Goal: Task Accomplishment & Management: Complete application form

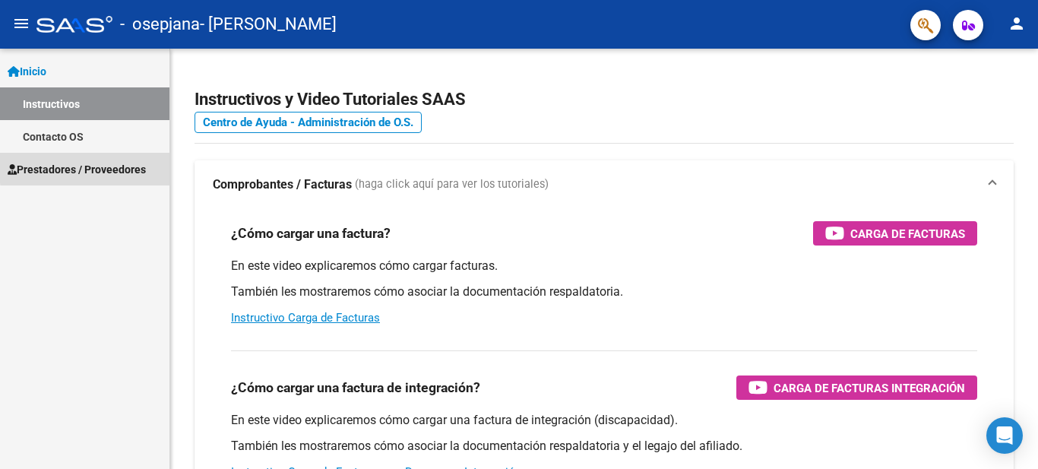
click at [100, 166] on span "Prestadores / Proveedores" at bounding box center [77, 169] width 138 height 17
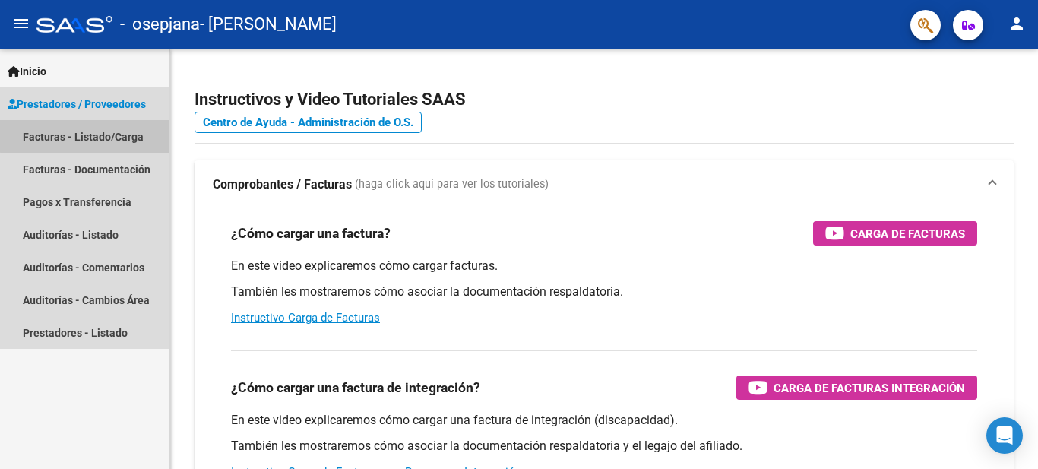
click at [108, 127] on link "Facturas - Listado/Carga" at bounding box center [84, 136] width 169 height 33
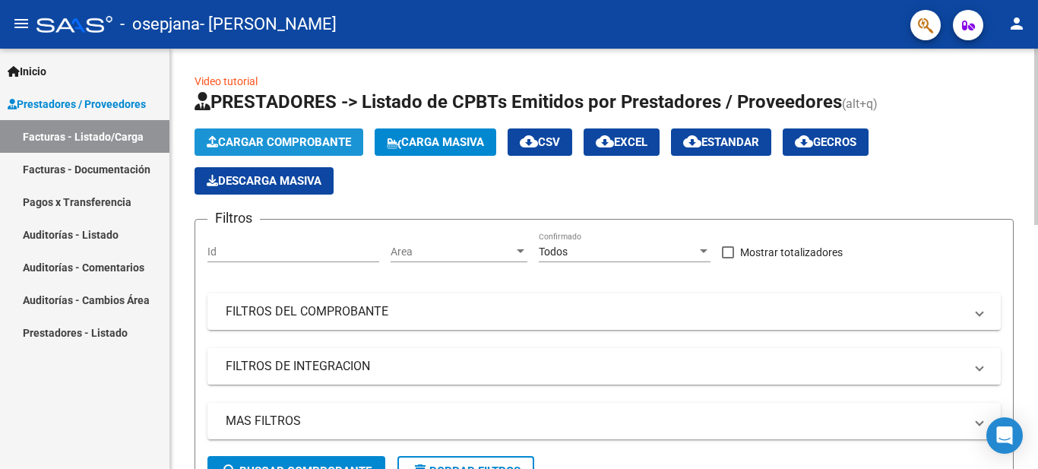
click at [323, 139] on span "Cargar Comprobante" at bounding box center [279, 142] width 144 height 14
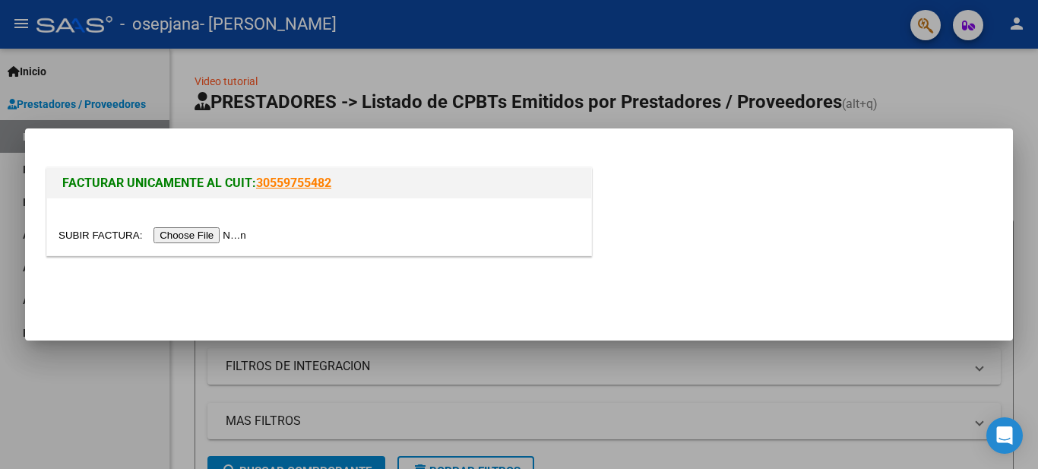
click at [210, 235] on input "file" at bounding box center [154, 235] width 192 height 16
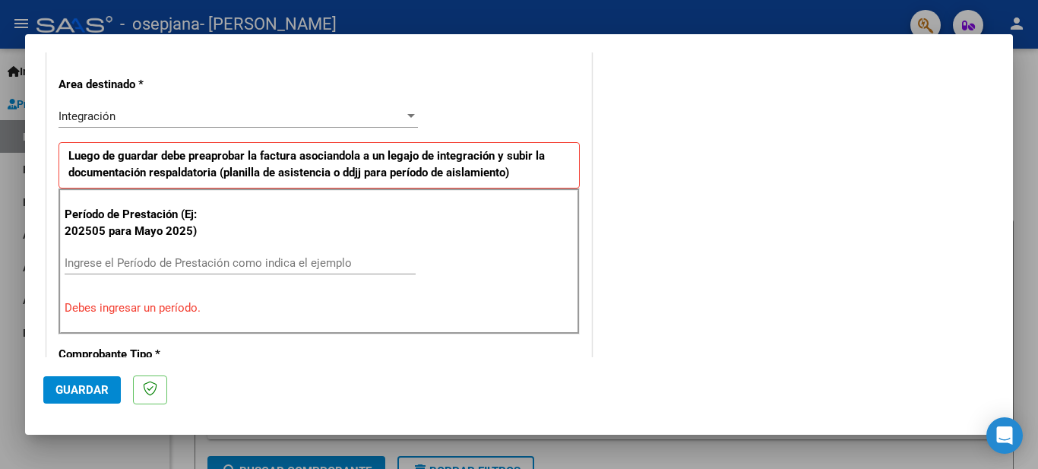
scroll to position [365, 0]
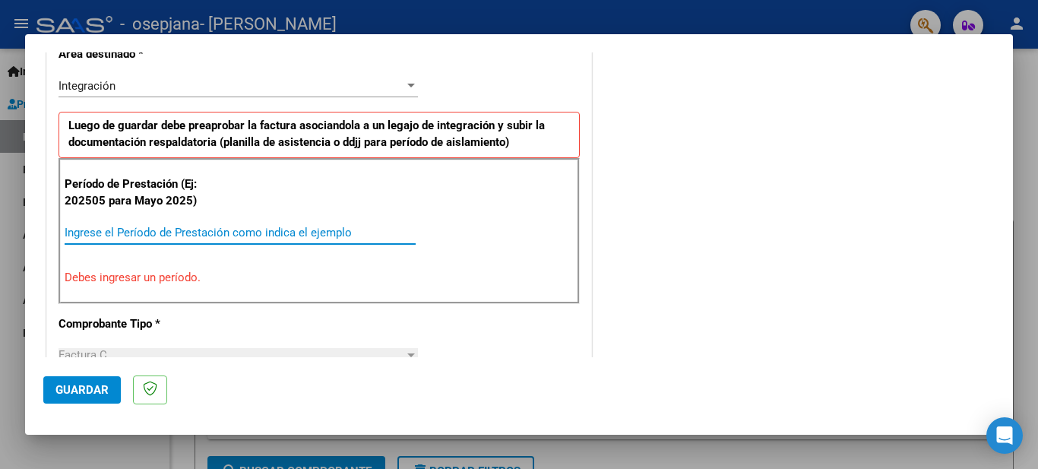
click at [115, 231] on input "Ingrese el Período de Prestación como indica el ejemplo" at bounding box center [240, 233] width 351 height 14
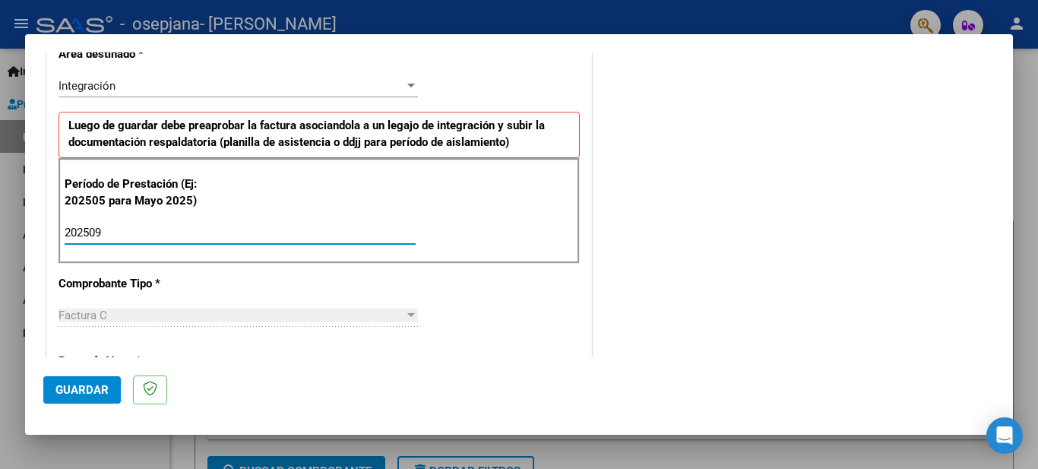
type input "202509"
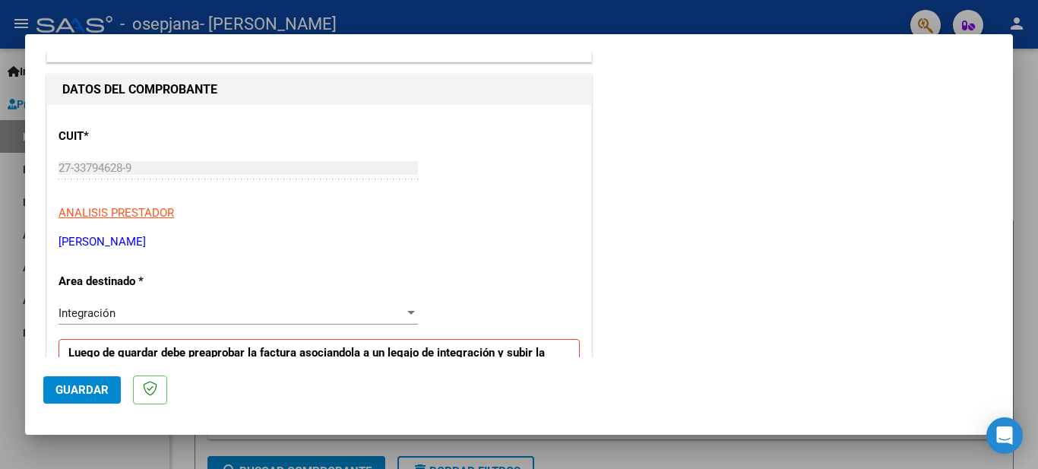
scroll to position [745, 0]
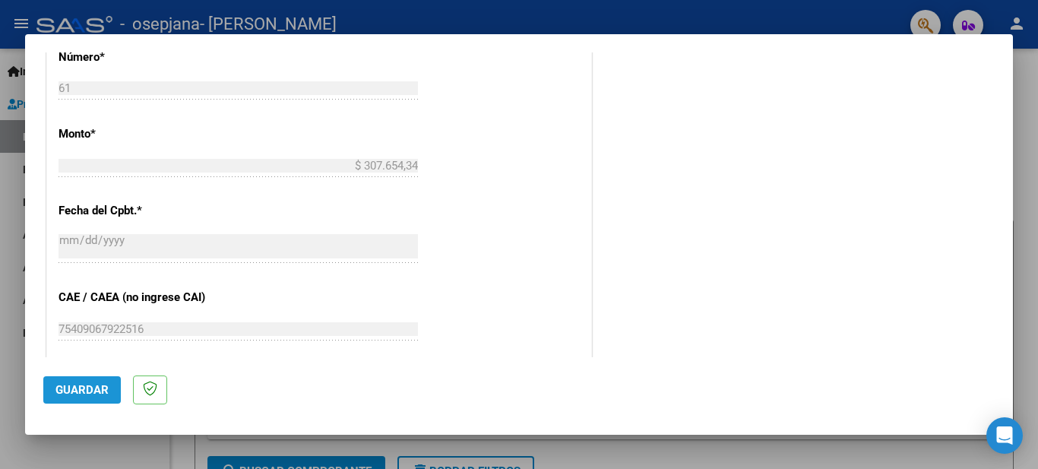
click at [81, 384] on span "Guardar" at bounding box center [81, 390] width 53 height 14
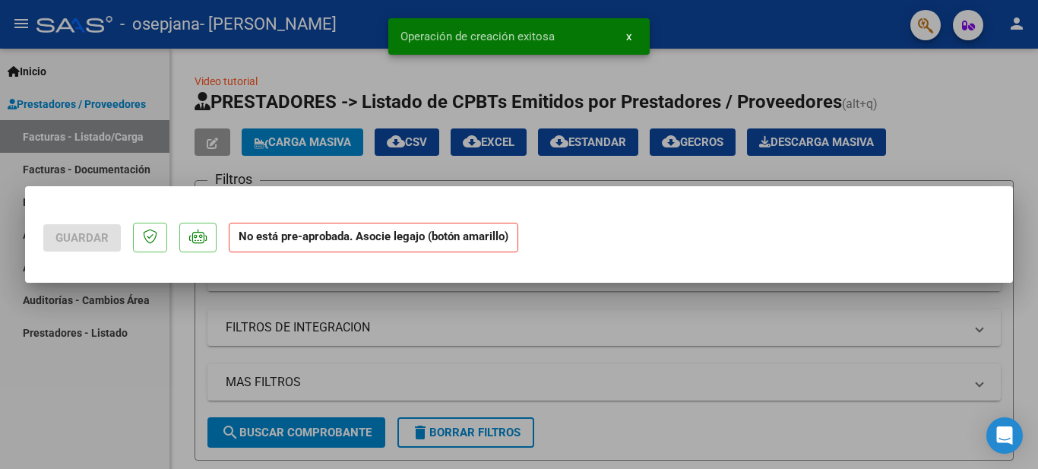
scroll to position [0, 0]
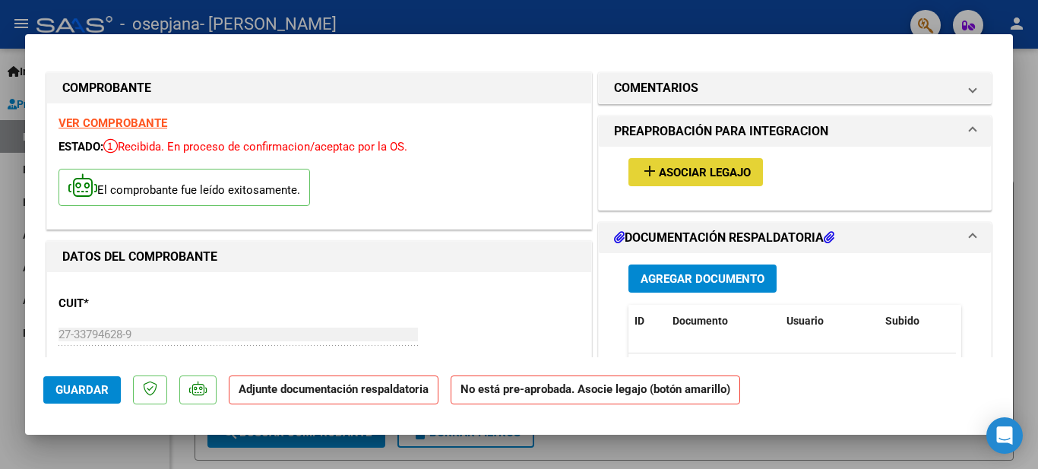
click at [714, 171] on span "Asociar Legajo" at bounding box center [705, 173] width 92 height 14
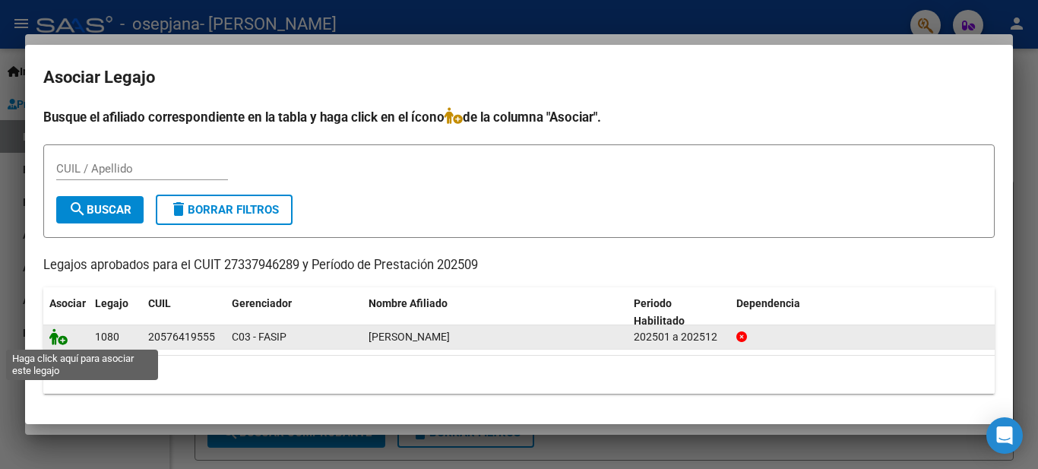
click at [58, 339] on icon at bounding box center [58, 336] width 18 height 17
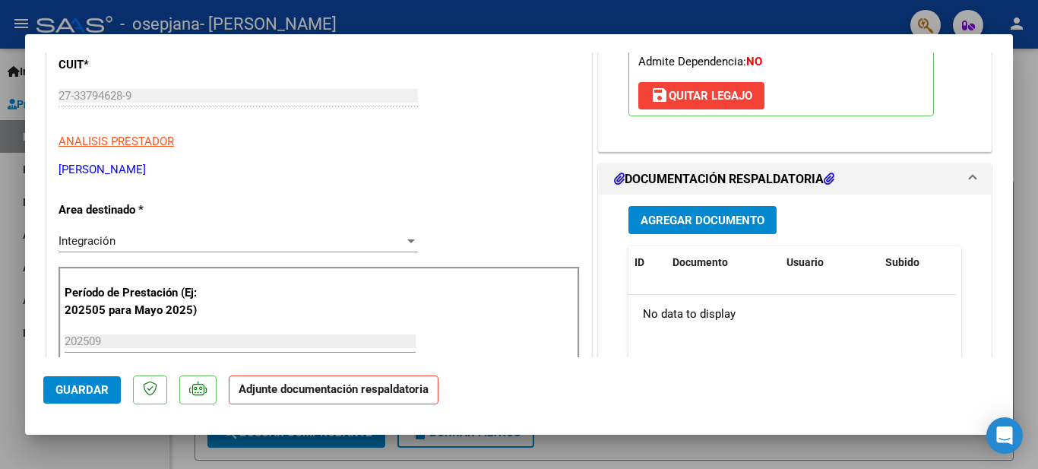
scroll to position [313, 0]
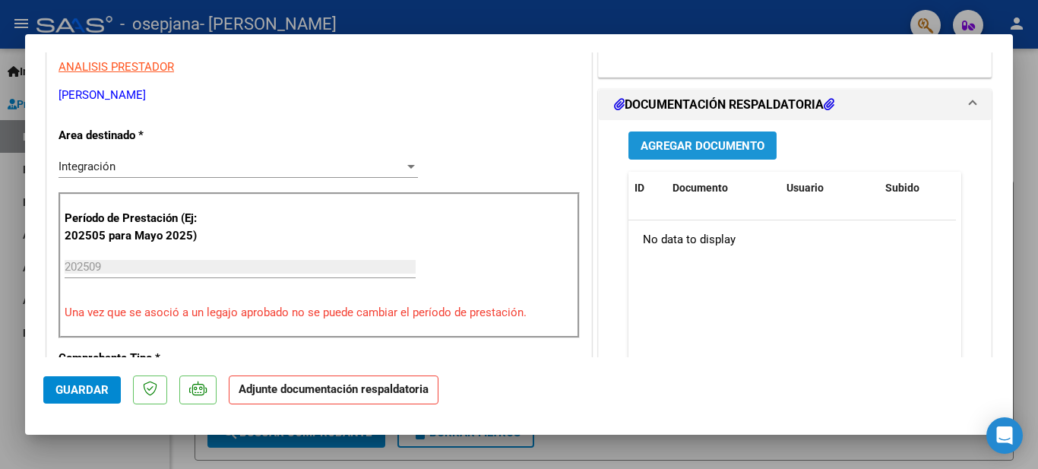
click at [724, 142] on span "Agregar Documento" at bounding box center [702, 146] width 124 height 14
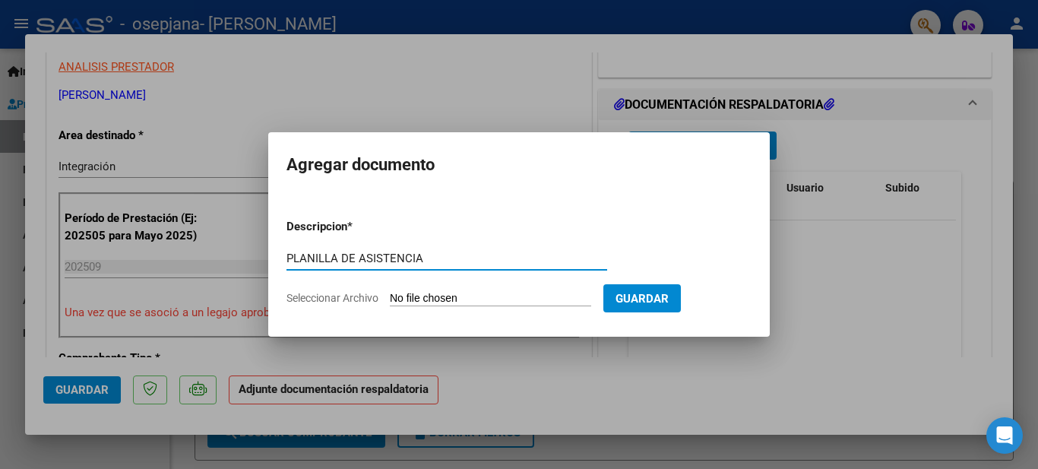
type input "PLANILLA DE ASISTENCIA"
click at [474, 292] on input "Seleccionar Archivo" at bounding box center [490, 299] width 201 height 14
type input "C:\fakepath\20251007_232844.jpg"
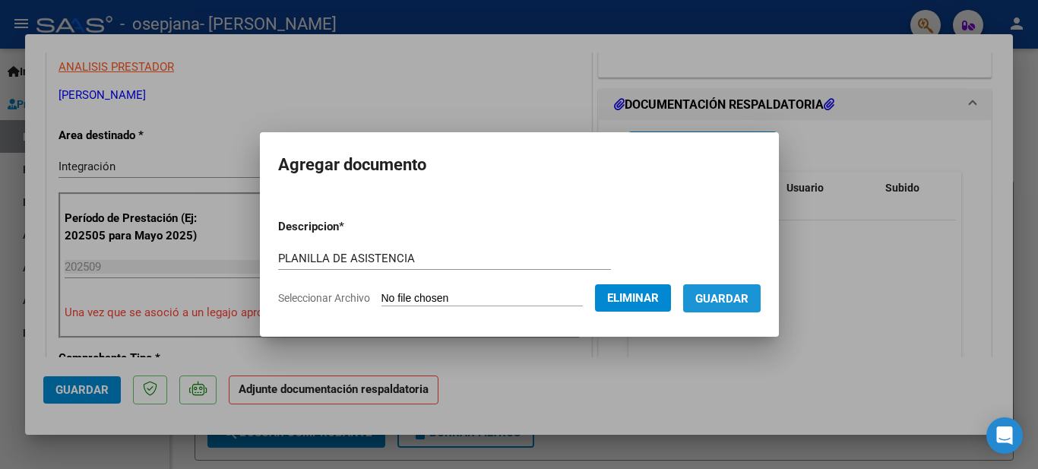
click at [728, 292] on span "Guardar" at bounding box center [721, 299] width 53 height 14
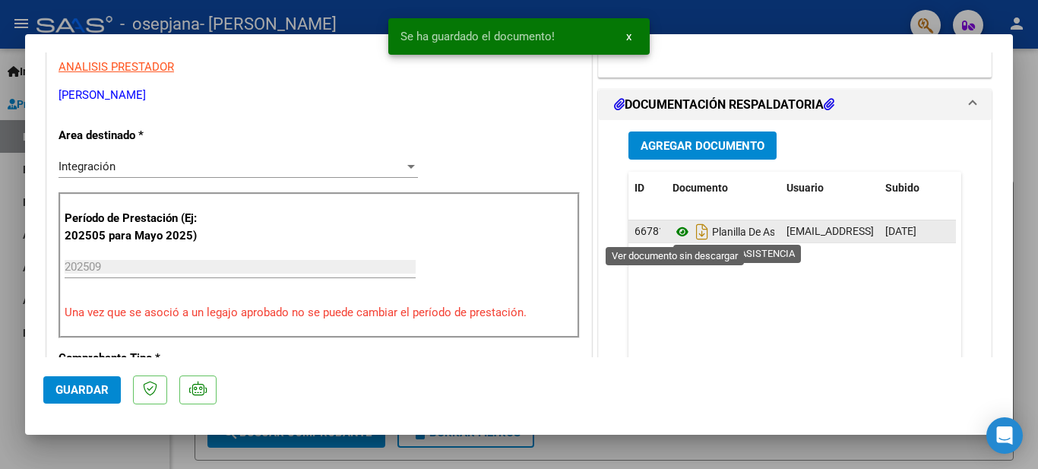
click at [675, 234] on icon at bounding box center [682, 232] width 20 height 18
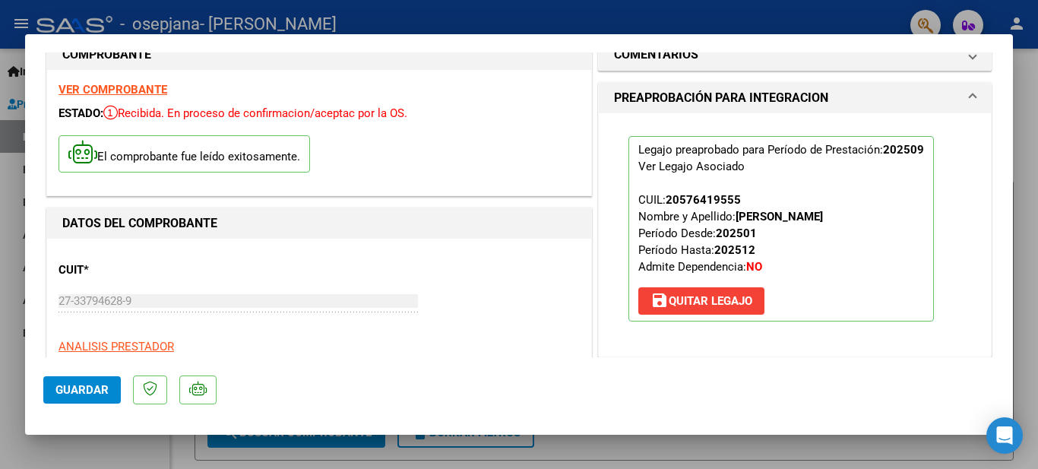
scroll to position [0, 0]
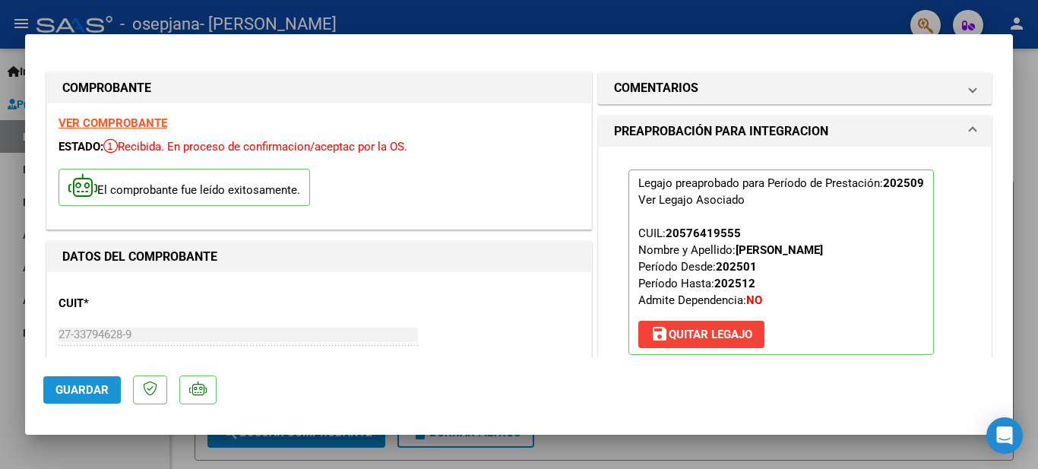
click at [74, 387] on span "Guardar" at bounding box center [81, 390] width 53 height 14
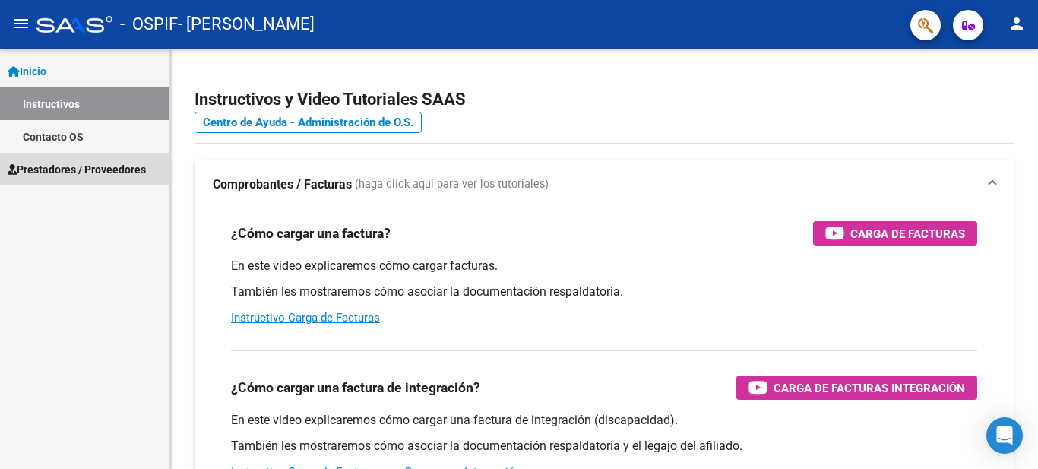
click at [84, 164] on span "Prestadores / Proveedores" at bounding box center [77, 169] width 138 height 17
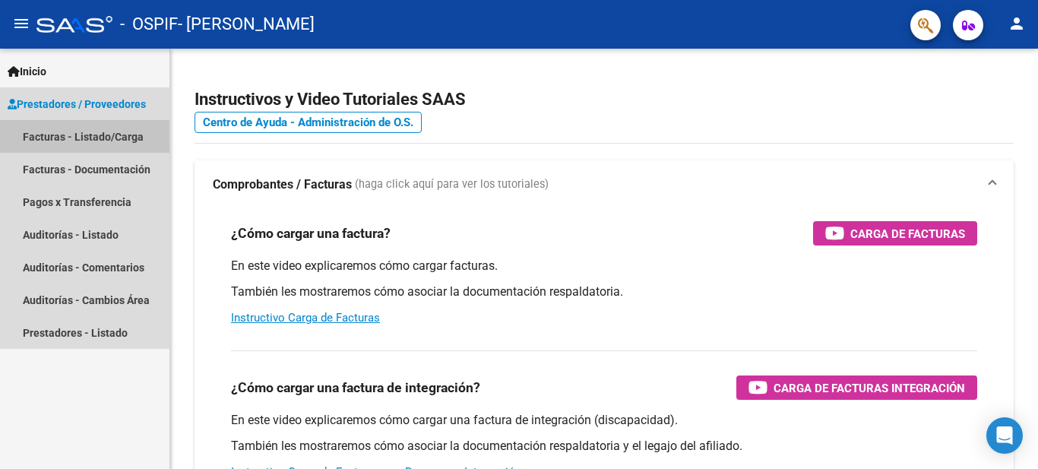
click at [110, 128] on link "Facturas - Listado/Carga" at bounding box center [84, 136] width 169 height 33
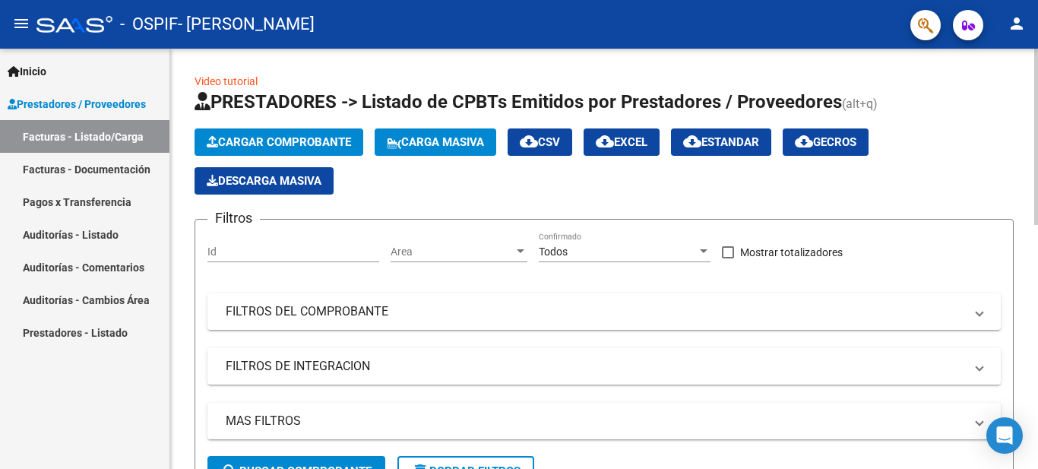
click at [265, 143] on span "Cargar Comprobante" at bounding box center [279, 142] width 144 height 14
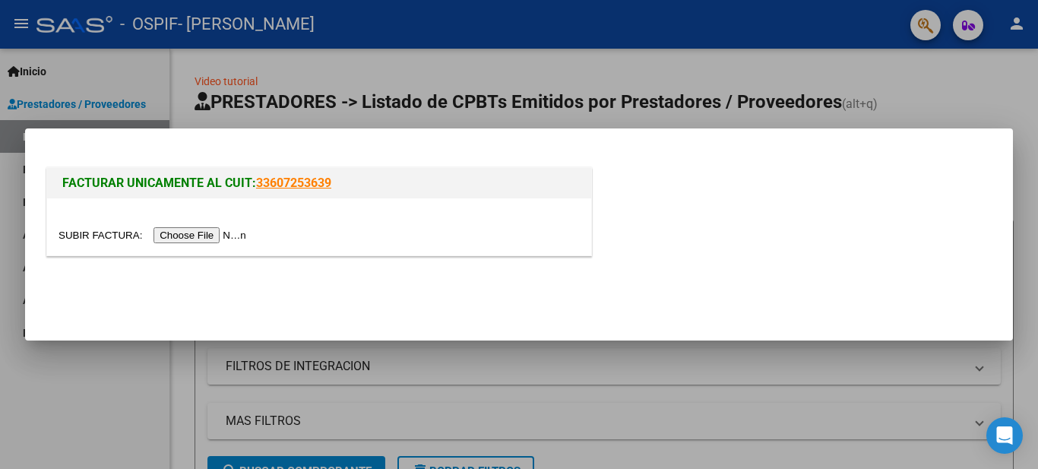
click at [212, 229] on input "file" at bounding box center [154, 235] width 192 height 16
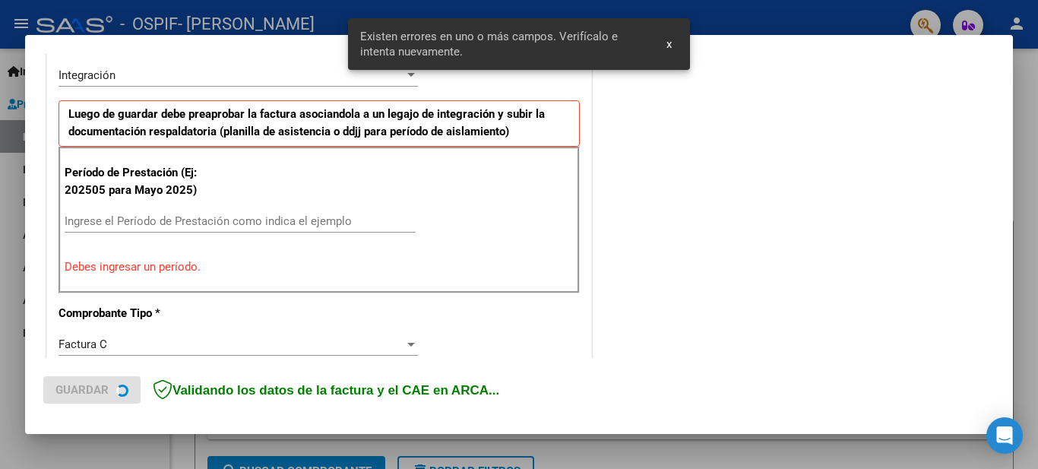
scroll to position [376, 0]
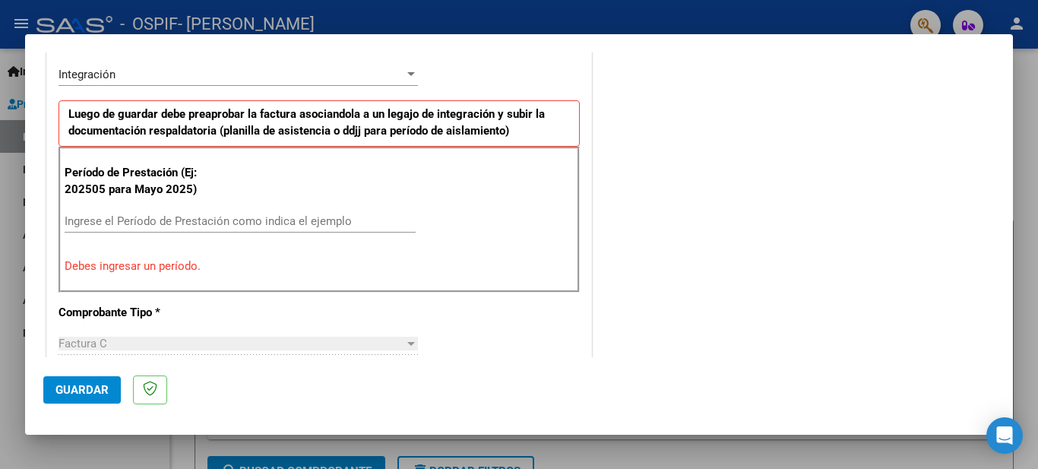
click at [134, 211] on div "Ingrese el Período de Prestación como indica el ejemplo" at bounding box center [240, 221] width 351 height 23
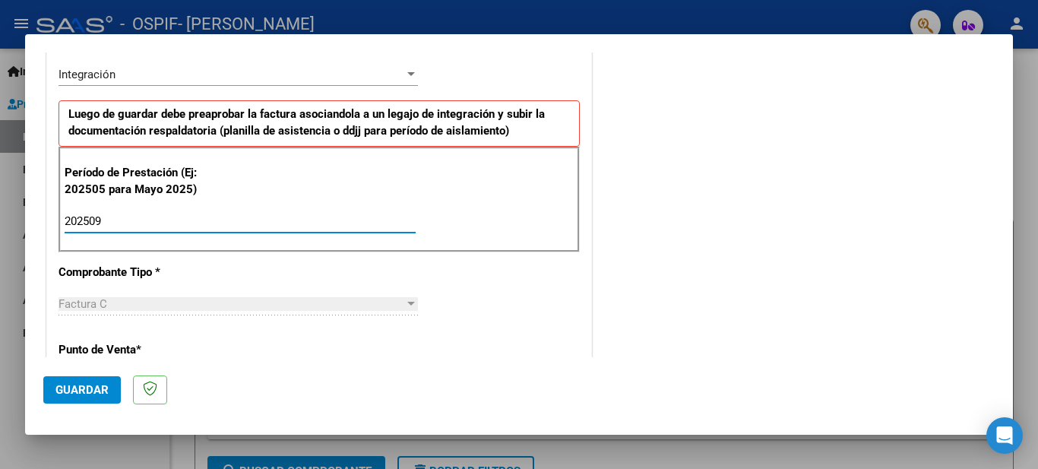
type input "202509"
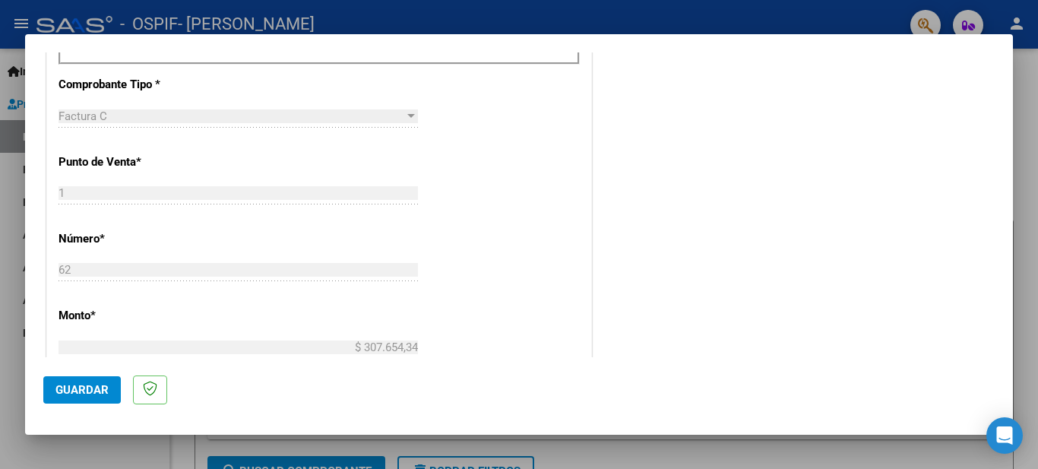
scroll to position [1032, 0]
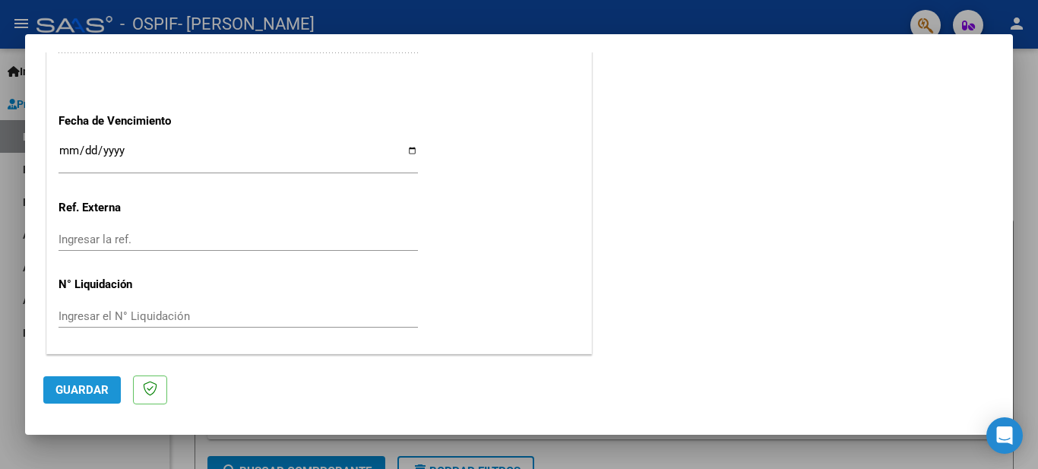
click at [75, 397] on span "Guardar" at bounding box center [81, 390] width 53 height 14
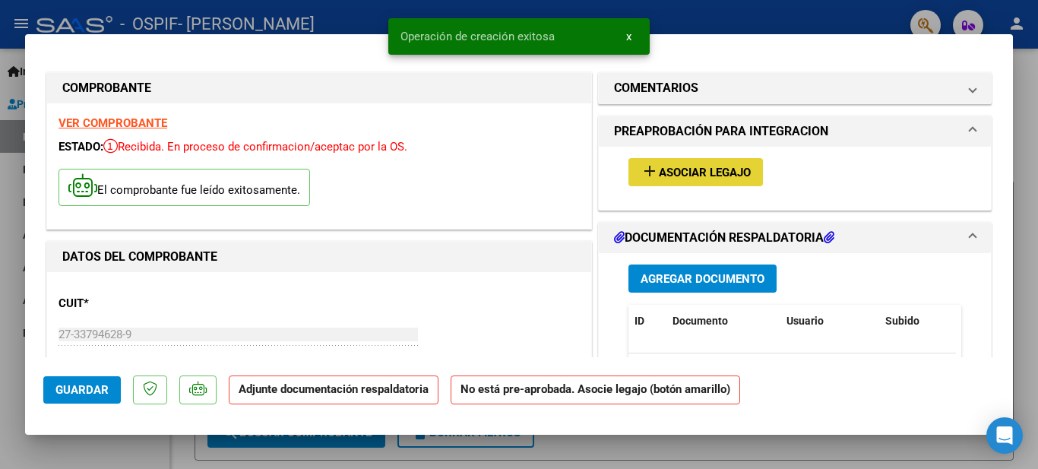
click at [667, 166] on span "Asociar Legajo" at bounding box center [705, 173] width 92 height 14
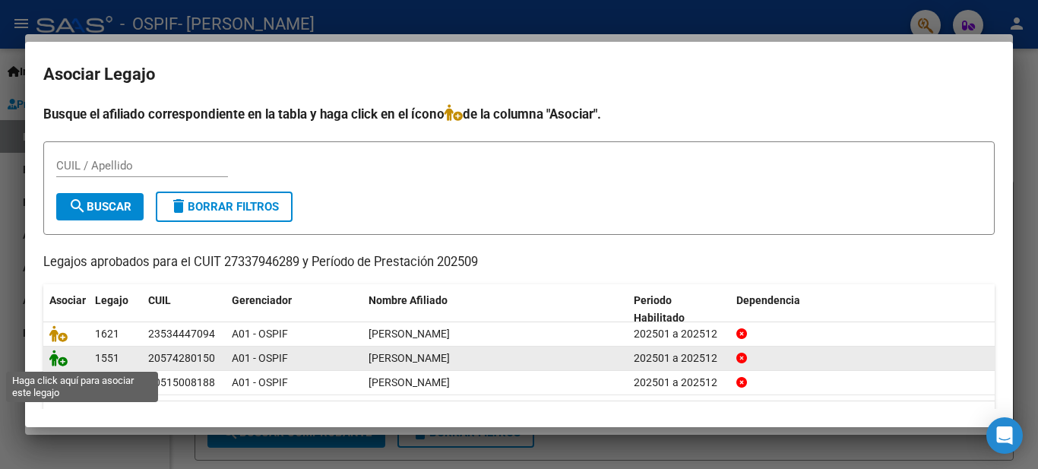
click at [55, 360] on icon at bounding box center [58, 357] width 18 height 17
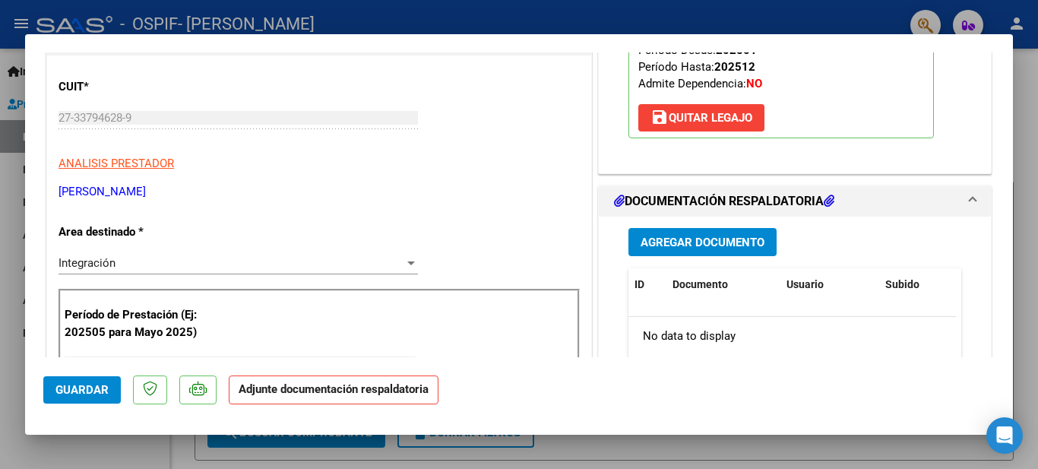
scroll to position [305, 0]
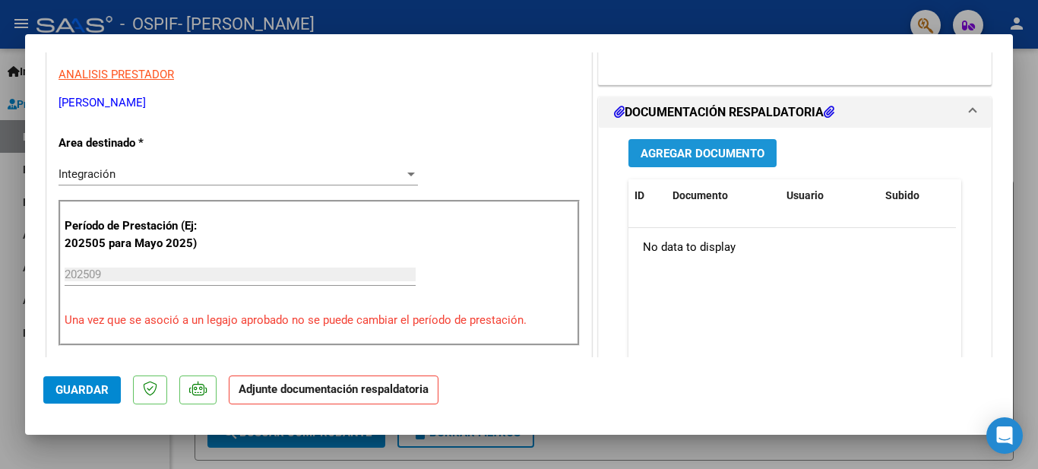
click at [721, 156] on span "Agregar Documento" at bounding box center [702, 154] width 124 height 14
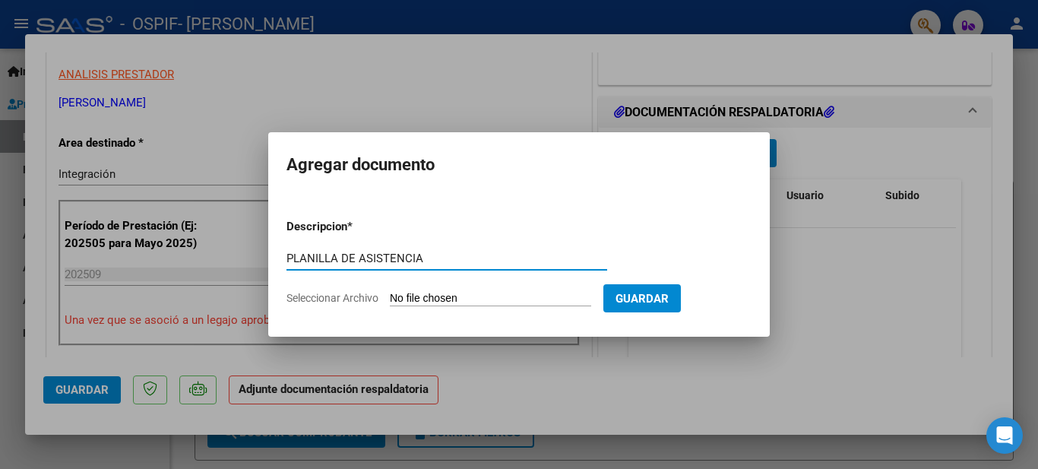
type input "PLANILLA DE ASISTENCIA"
click at [450, 298] on input "Seleccionar Archivo" at bounding box center [490, 299] width 201 height 14
type input "C:\fakepath\20251007_232912.jpg"
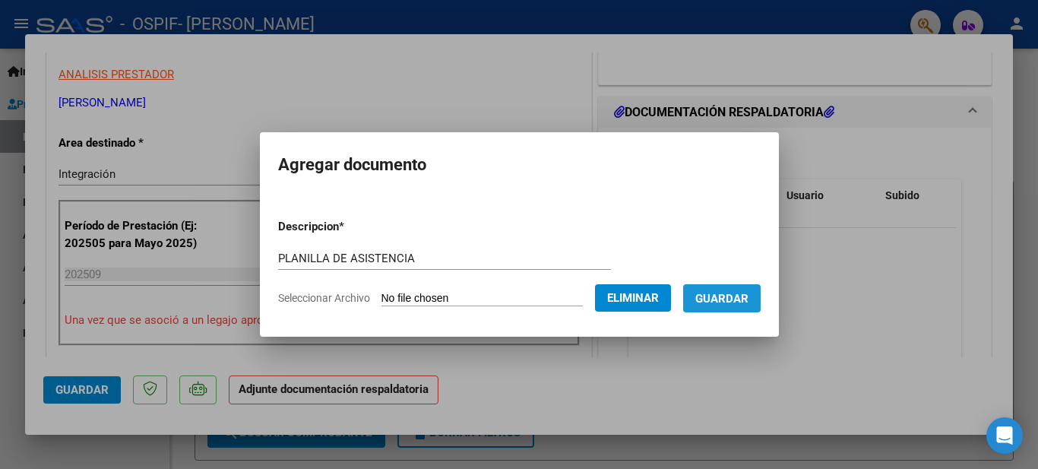
click at [735, 311] on button "Guardar" at bounding box center [721, 298] width 77 height 28
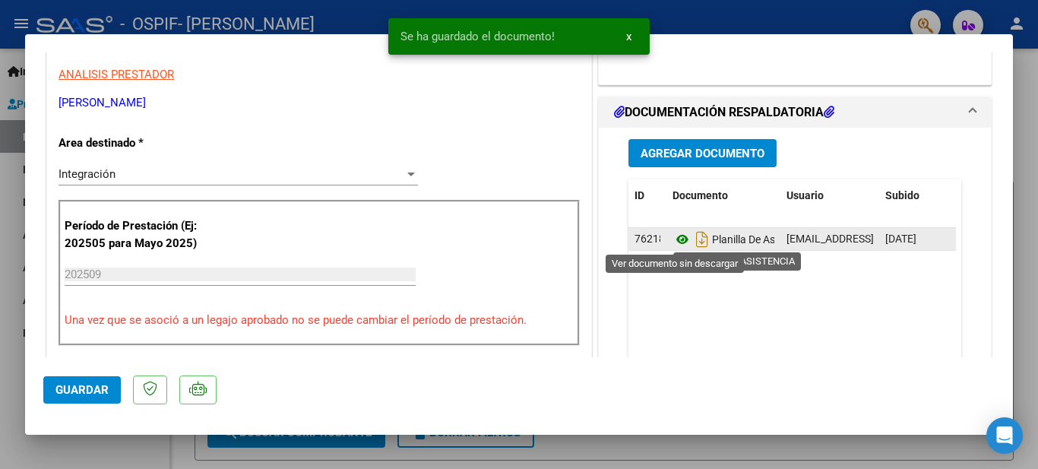
click at [673, 239] on icon at bounding box center [682, 239] width 20 height 18
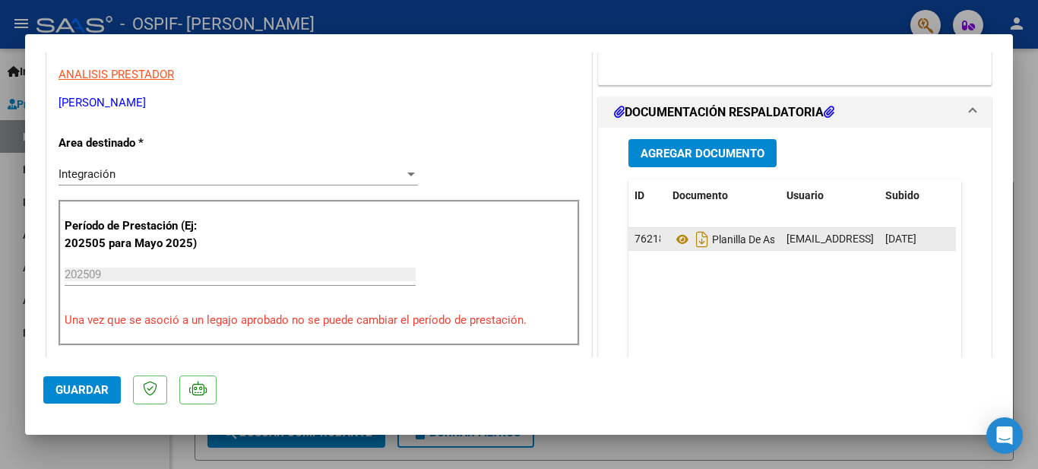
click at [916, 235] on span "[DATE]" at bounding box center [900, 238] width 31 height 12
drag, startPoint x: 876, startPoint y: 240, endPoint x: 950, endPoint y: 296, distance: 93.3
click at [950, 296] on div "Agregar Documento ID Documento Usuario Subido Acción 76218 Planilla De Asistenc…" at bounding box center [794, 279] width 355 height 303
click at [719, 240] on span "Planilla De Asistencia" at bounding box center [741, 239] width 139 height 12
drag, startPoint x: 719, startPoint y: 240, endPoint x: 674, endPoint y: 268, distance: 53.5
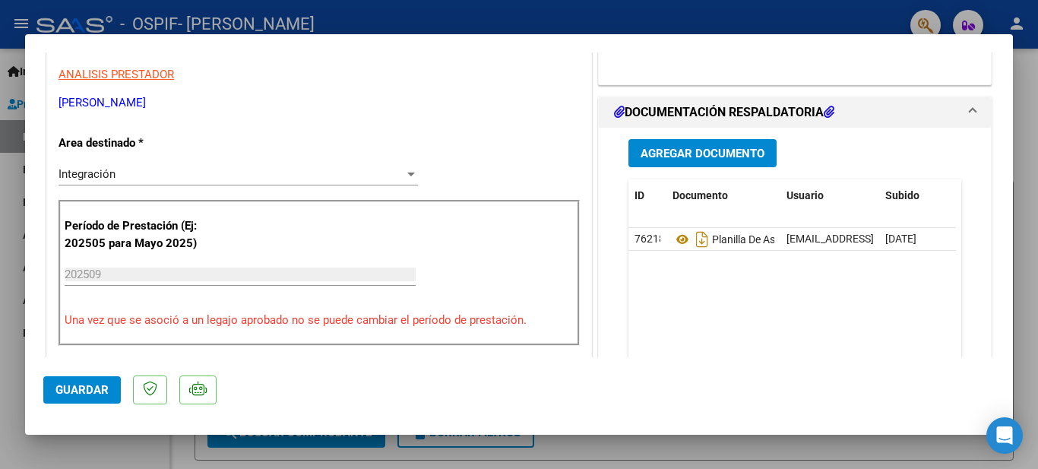
click at [674, 268] on datatable-body "76218 Planilla De Asistencia morenogabrielagisele@outlook.com - Gabriela Gisell…" at bounding box center [791, 298] width 327 height 141
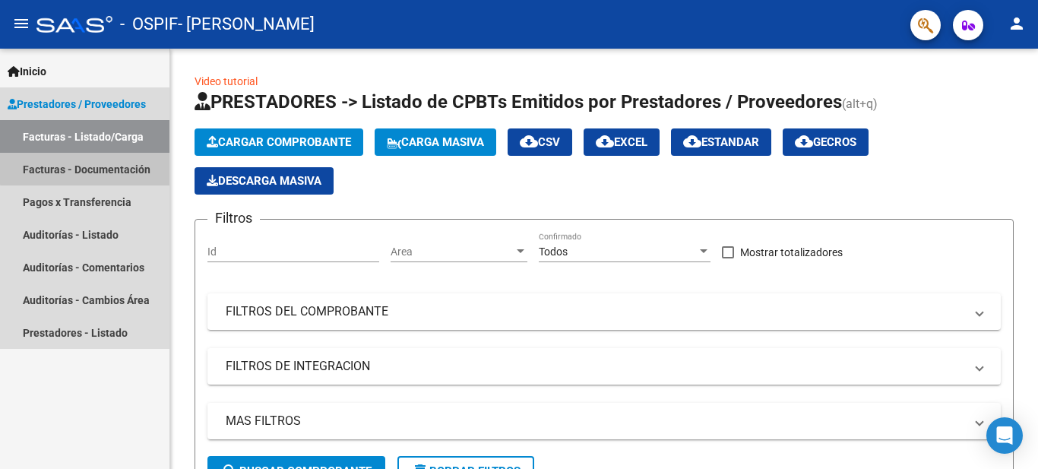
click at [91, 161] on link "Facturas - Documentación" at bounding box center [84, 169] width 169 height 33
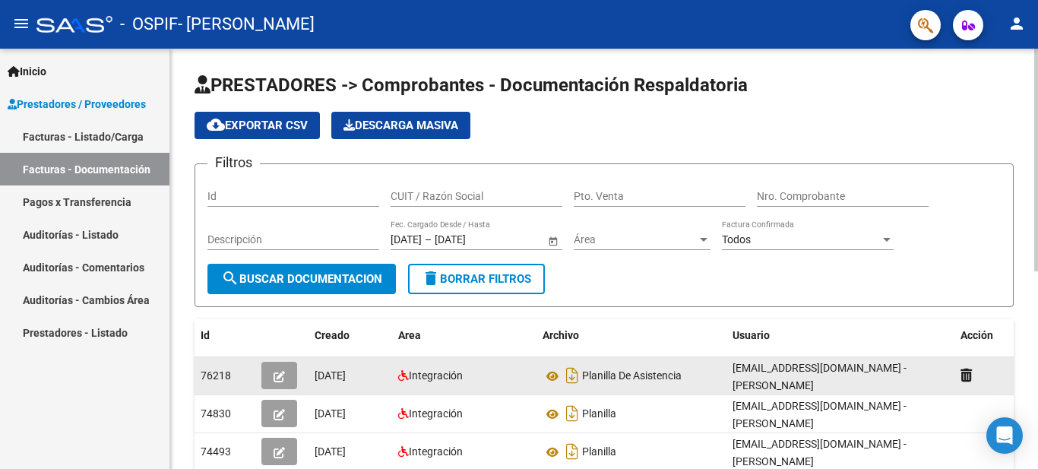
click at [679, 386] on div "Planilla De Asistencia" at bounding box center [631, 375] width 178 height 24
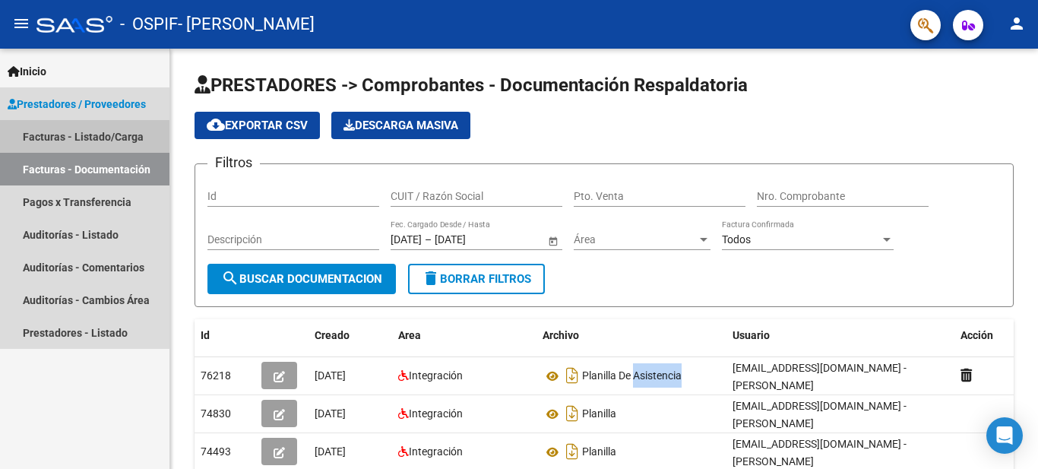
click at [111, 131] on link "Facturas - Listado/Carga" at bounding box center [84, 136] width 169 height 33
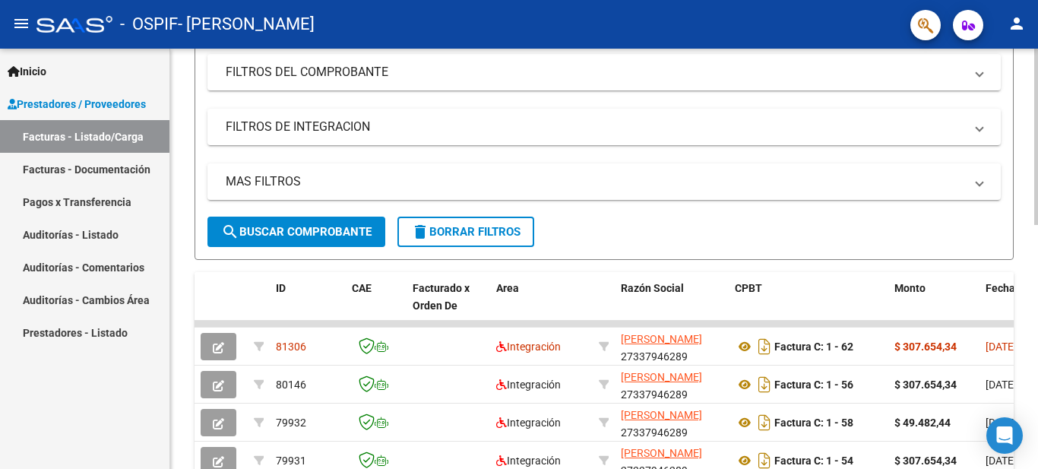
scroll to position [254, 0]
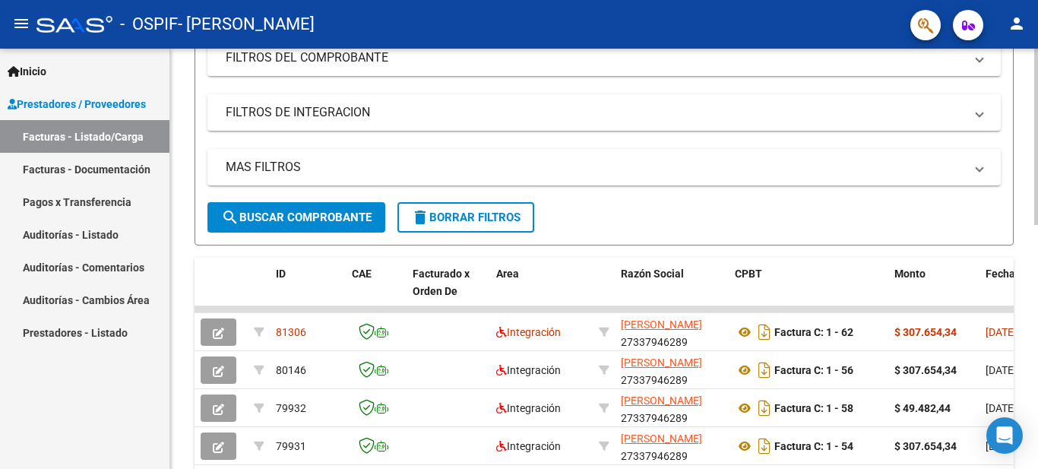
click at [1027, 254] on div "Video tutorial PRESTADORES -> Listado de CPBTs Emitidos por Prestadores / Prove…" at bounding box center [605, 290] width 871 height 990
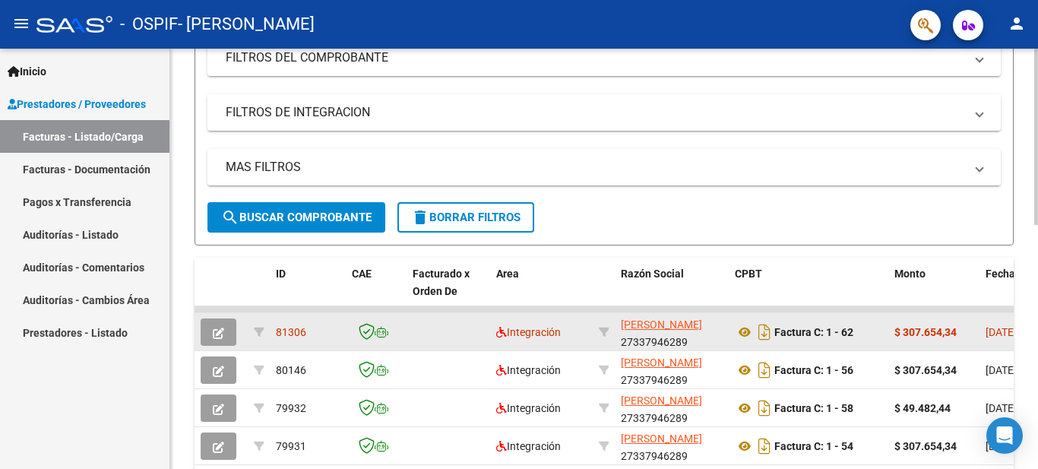
click at [976, 331] on datatable-body-cell "$ 307.654,34" at bounding box center [933, 331] width 91 height 37
click at [434, 336] on datatable-body-cell at bounding box center [448, 331] width 84 height 37
click at [702, 333] on app-link-go-to "[PERSON_NAME]" at bounding box center [661, 324] width 81 height 17
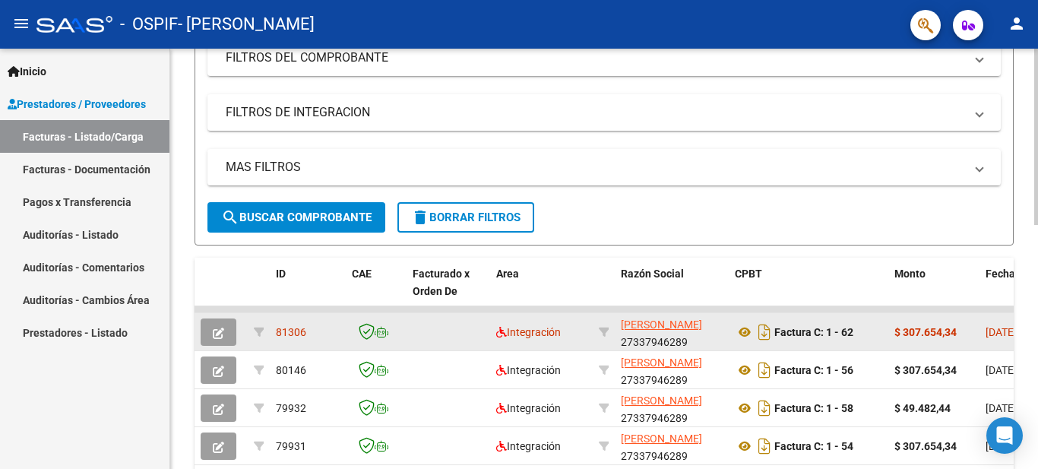
scroll to position [1, 0]
click at [707, 340] on div "MORENO GABRIELA GISELE 27337946289" at bounding box center [672, 331] width 102 height 32
click at [238, 336] on div at bounding box center [221, 331] width 41 height 27
click at [224, 333] on button "button" at bounding box center [219, 331] width 36 height 27
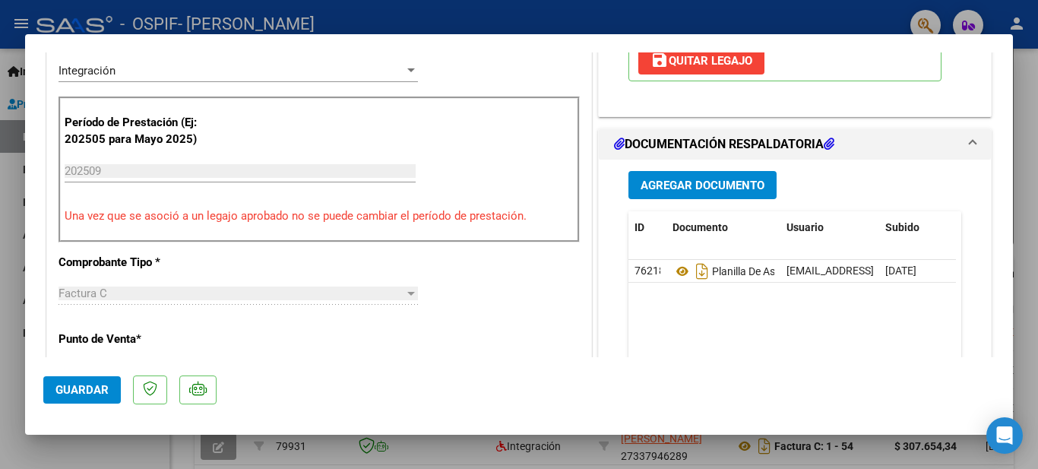
scroll to position [371, 0]
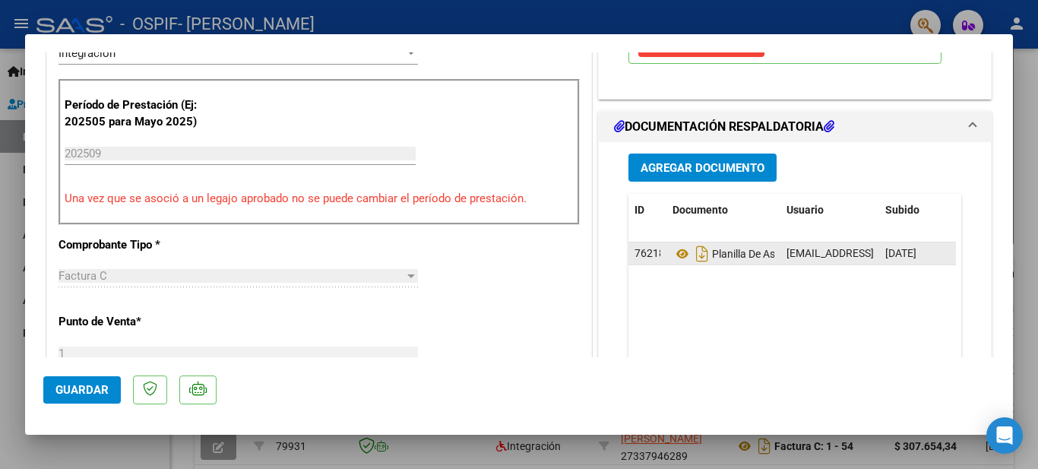
click at [644, 261] on div "76218" at bounding box center [647, 253] width 26 height 17
click at [937, 254] on div "[DATE]" at bounding box center [917, 253] width 64 height 17
drag, startPoint x: 937, startPoint y: 254, endPoint x: 696, endPoint y: 258, distance: 240.8
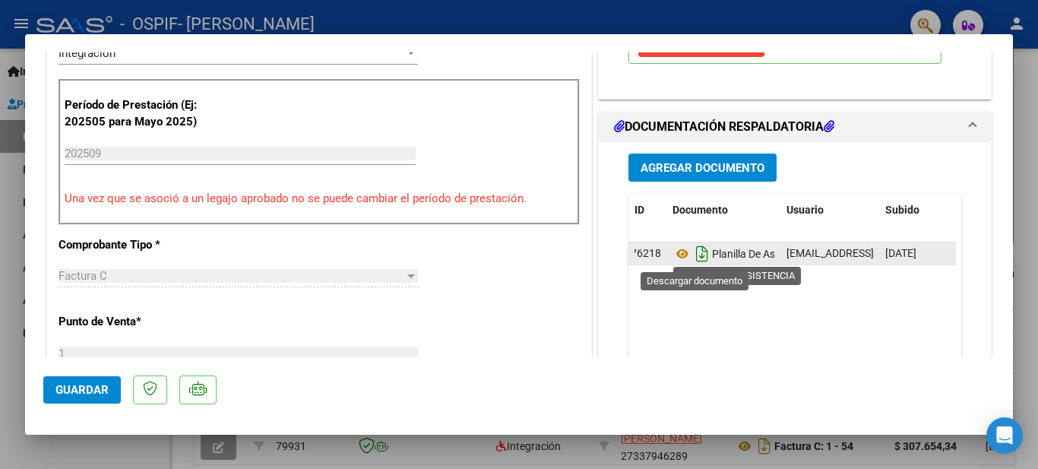
click at [696, 258] on div "COMPROBANTE VER COMPROBANTE ESTADO: Recibida. En proceso de confirmacion/acepta…" at bounding box center [518, 341] width 951 height 1287
click at [696, 258] on icon "Descargar documento" at bounding box center [702, 254] width 20 height 24
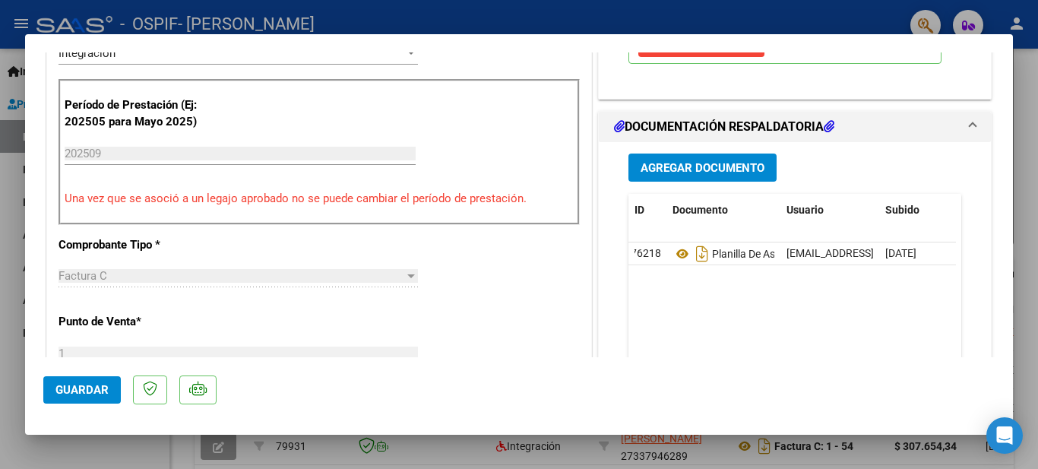
drag, startPoint x: 925, startPoint y: 248, endPoint x: 467, endPoint y: 270, distance: 458.6
click at [467, 270] on div "CUIT * 27-33794628-9 Ingresar CUIT ANALISIS PRESTADOR MORENO GABRIELA GISELE AR…" at bounding box center [319, 413] width 544 height 1136
click at [822, 120] on h1 "DOCUMENTACIÓN RESPALDATORIA" at bounding box center [724, 127] width 220 height 18
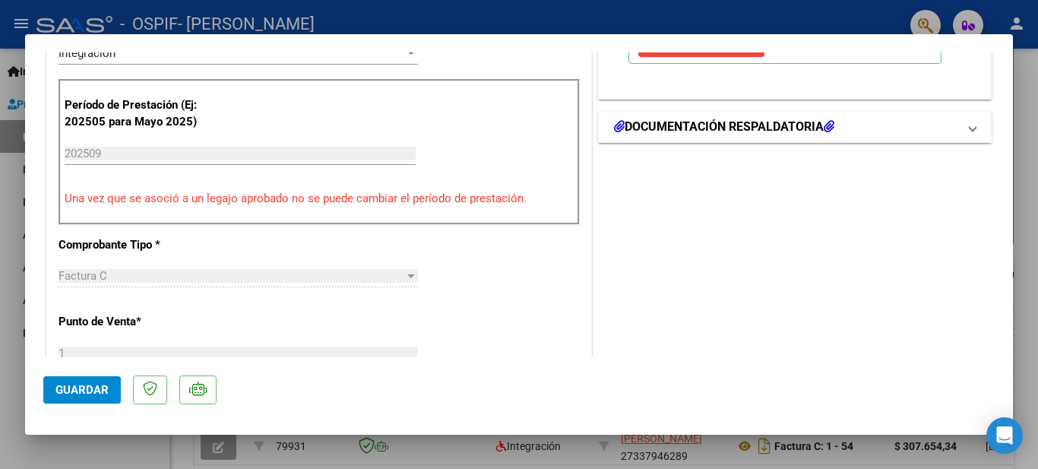
click at [954, 127] on span "DOCUMENTACIÓN RESPALDATORIA" at bounding box center [791, 127] width 355 height 18
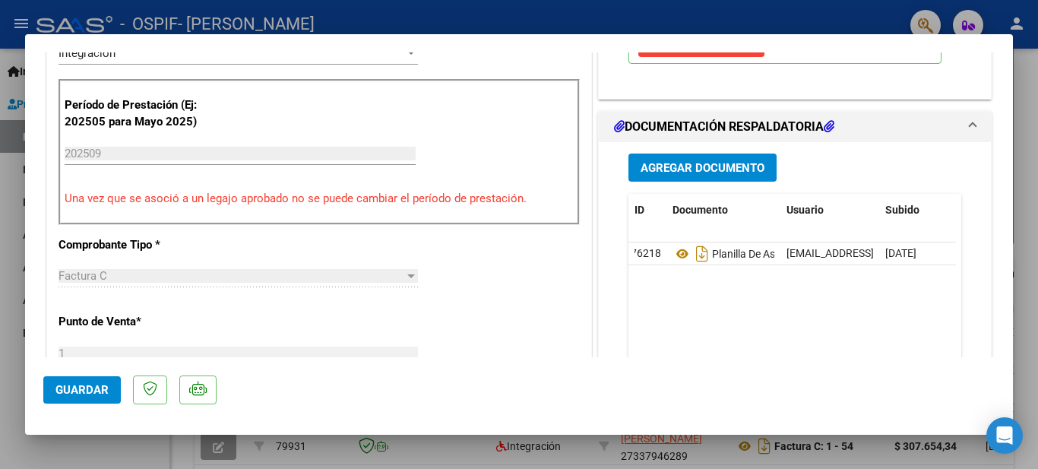
click at [732, 170] on span "Agregar Documento" at bounding box center [702, 168] width 124 height 14
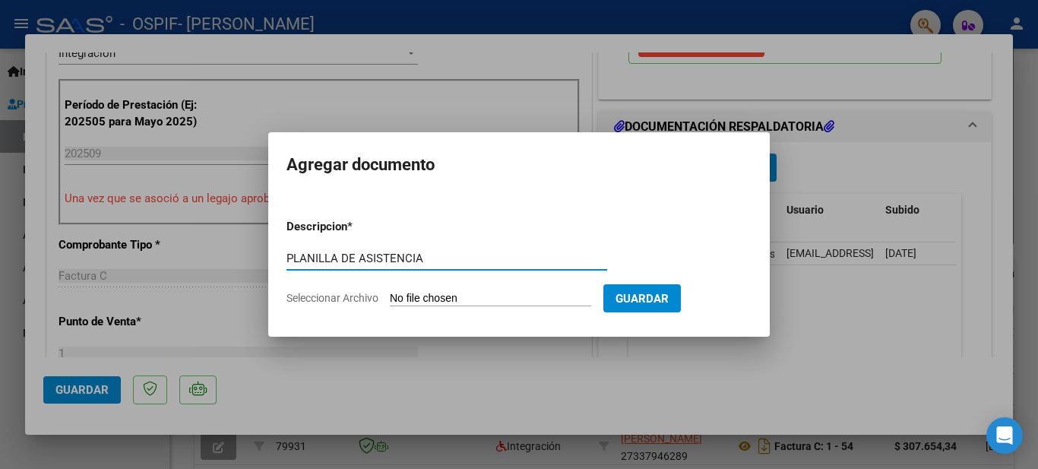
type input "PLANILLA DE ASISTENCIA"
click at [545, 290] on form "Descripcion * PLANILLA DE ASISTENCIA Escriba aquí una descripcion Seleccionar A…" at bounding box center [518, 262] width 465 height 111
click at [482, 305] on input "Seleccionar Archivo" at bounding box center [490, 299] width 201 height 14
type input "C:\fakepath\20251007_232859.jpg"
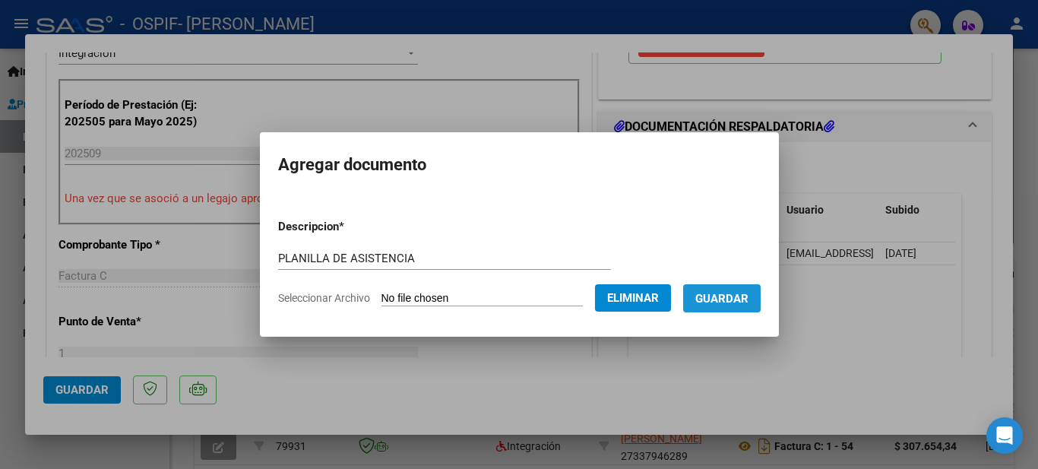
click at [745, 297] on span "Guardar" at bounding box center [721, 299] width 53 height 14
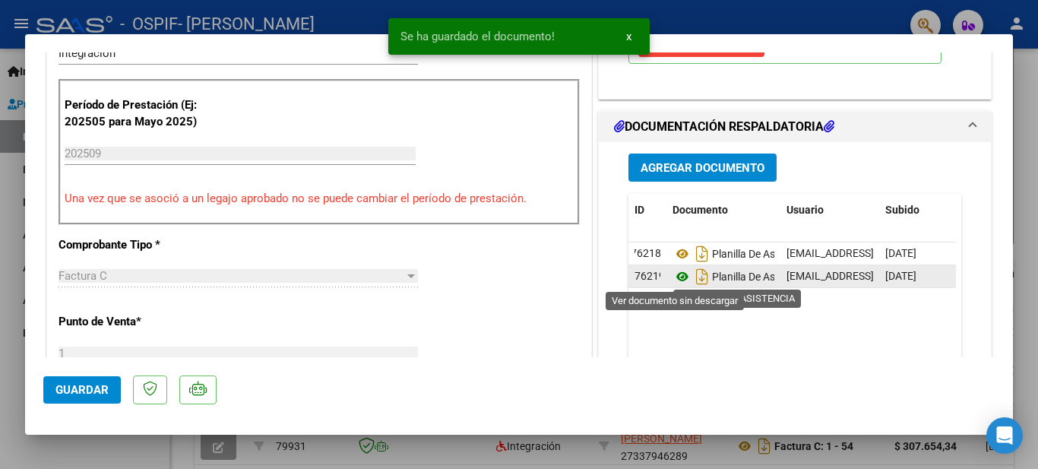
click at [678, 278] on icon at bounding box center [682, 276] width 20 height 18
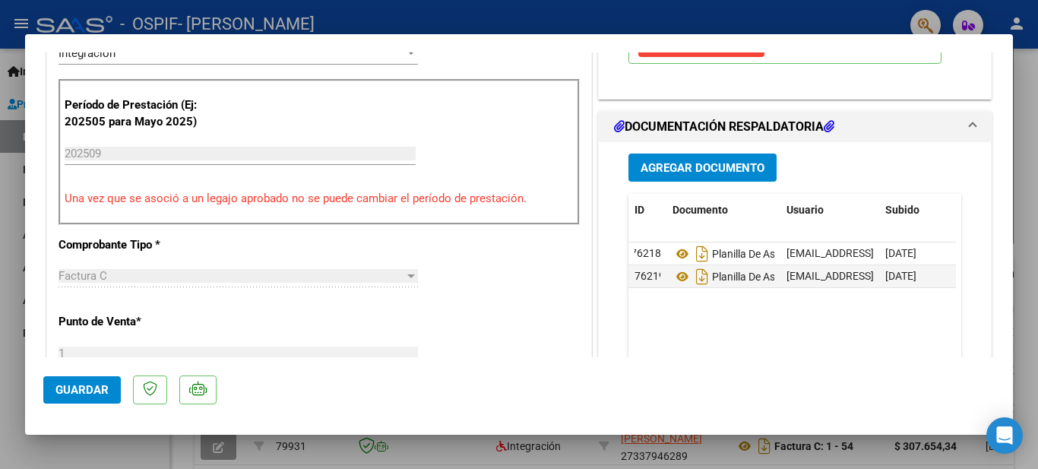
drag, startPoint x: 908, startPoint y: 253, endPoint x: 532, endPoint y: 313, distance: 381.5
click at [532, 313] on div "CUIT * 27-33794628-9 Ingresar CUIT ANALISIS PRESTADOR MORENO GABRIELA GISELE AR…" at bounding box center [319, 413] width 544 height 1136
drag, startPoint x: 643, startPoint y: 249, endPoint x: 527, endPoint y: 292, distance: 123.8
click at [527, 292] on div "CUIT * 27-33794628-9 Ingresar CUIT ANALISIS PRESTADOR MORENO GABRIELA GISELE AR…" at bounding box center [319, 413] width 544 height 1136
click at [81, 382] on button "Guardar" at bounding box center [81, 389] width 77 height 27
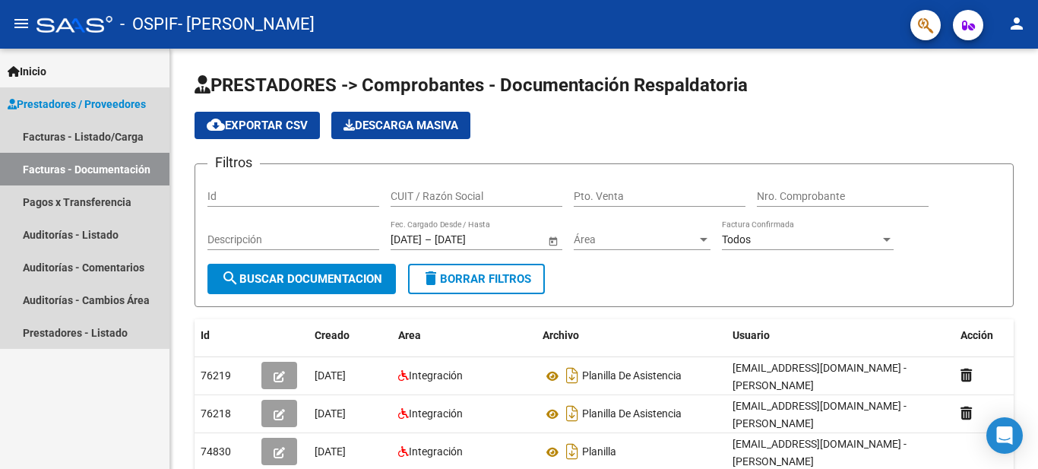
click at [135, 108] on span "Prestadores / Proveedores" at bounding box center [77, 104] width 138 height 17
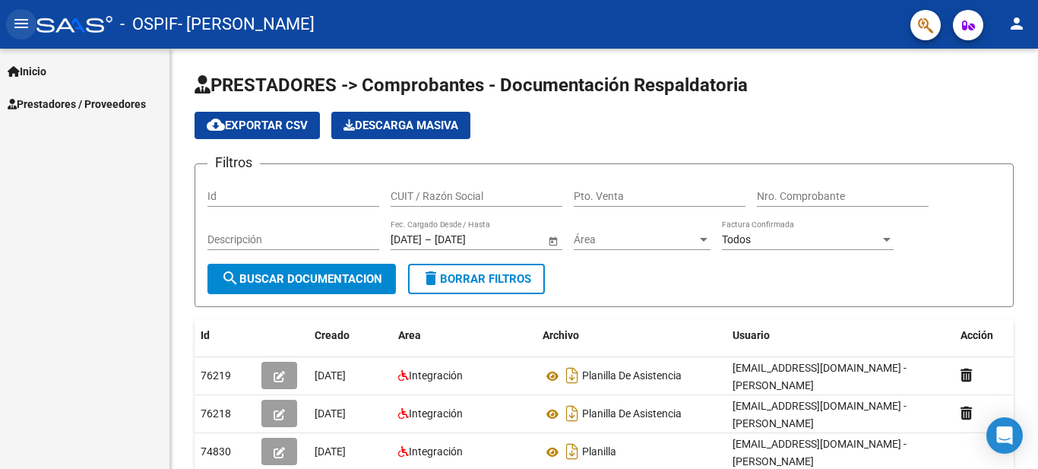
click at [24, 19] on mat-icon "menu" at bounding box center [21, 23] width 18 height 18
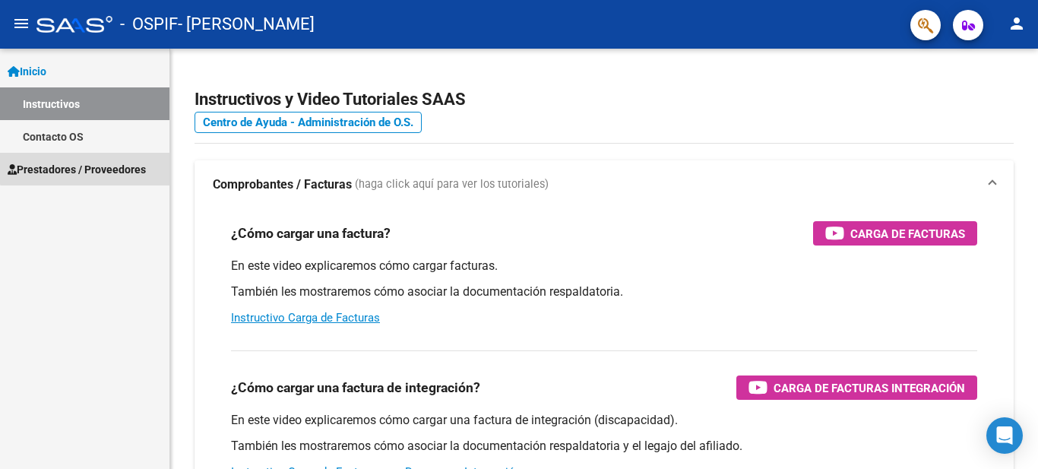
click at [96, 163] on span "Prestadores / Proveedores" at bounding box center [77, 169] width 138 height 17
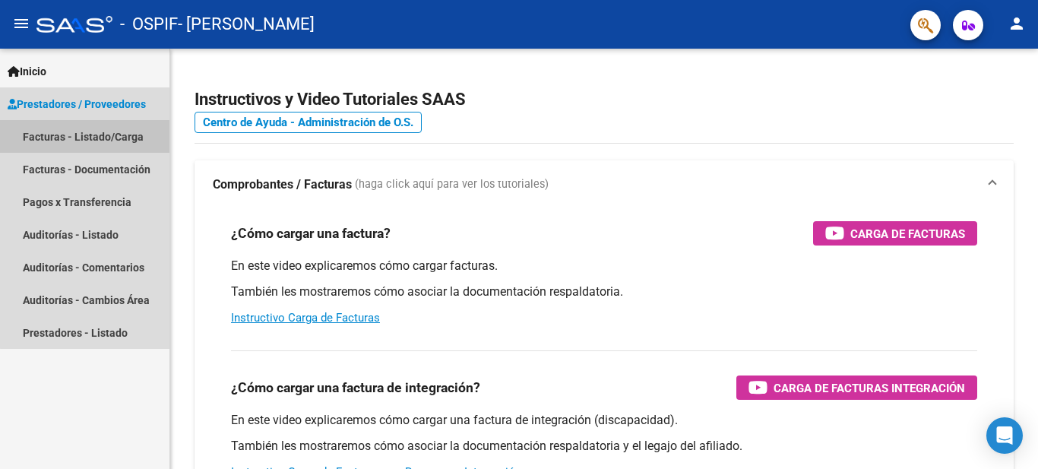
click at [119, 137] on link "Facturas - Listado/Carga" at bounding box center [84, 136] width 169 height 33
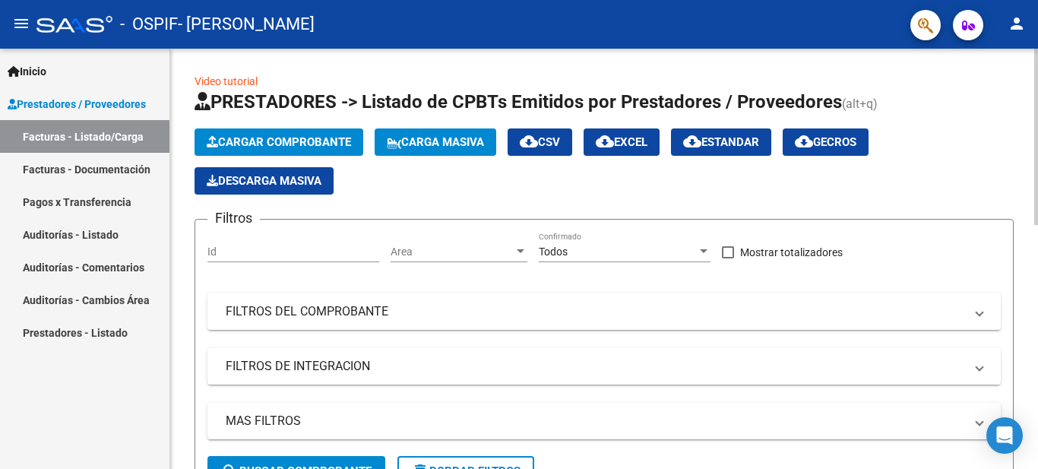
click at [264, 134] on button "Cargar Comprobante" at bounding box center [278, 141] width 169 height 27
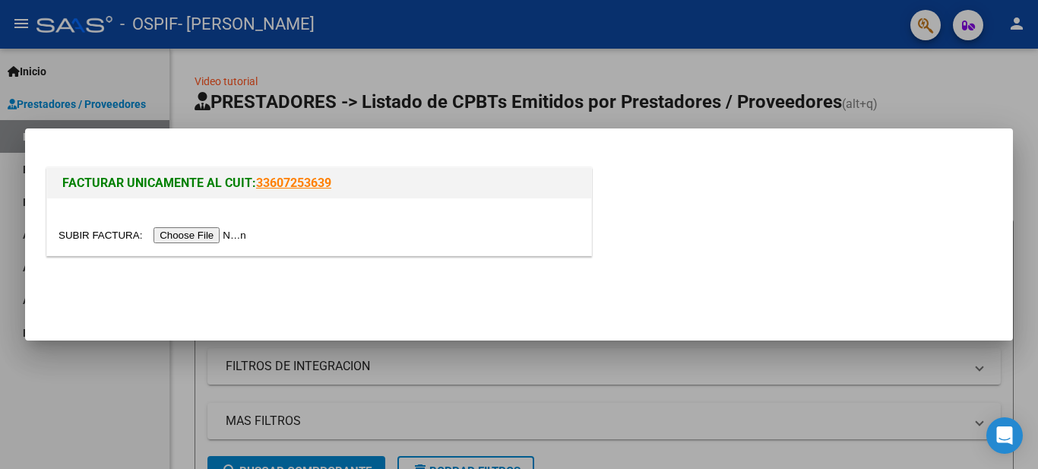
click at [220, 231] on input "file" at bounding box center [154, 235] width 192 height 16
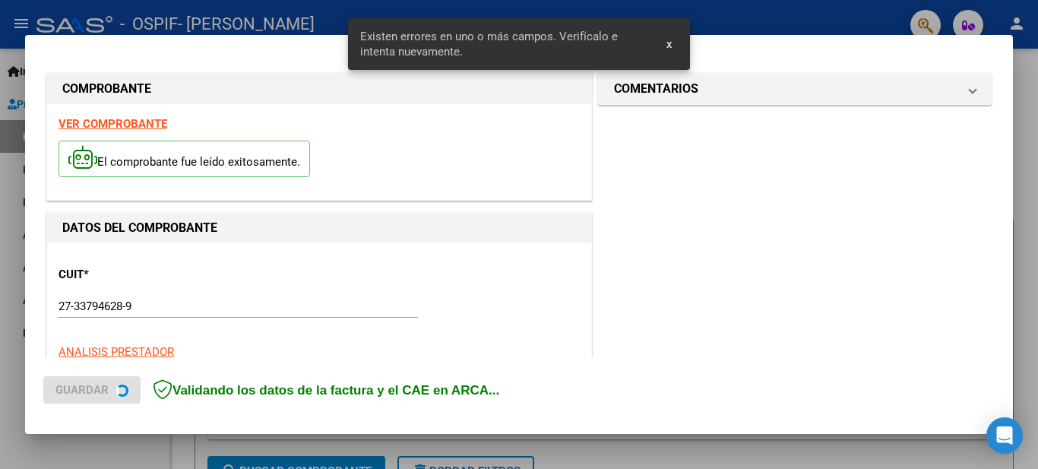
scroll to position [376, 0]
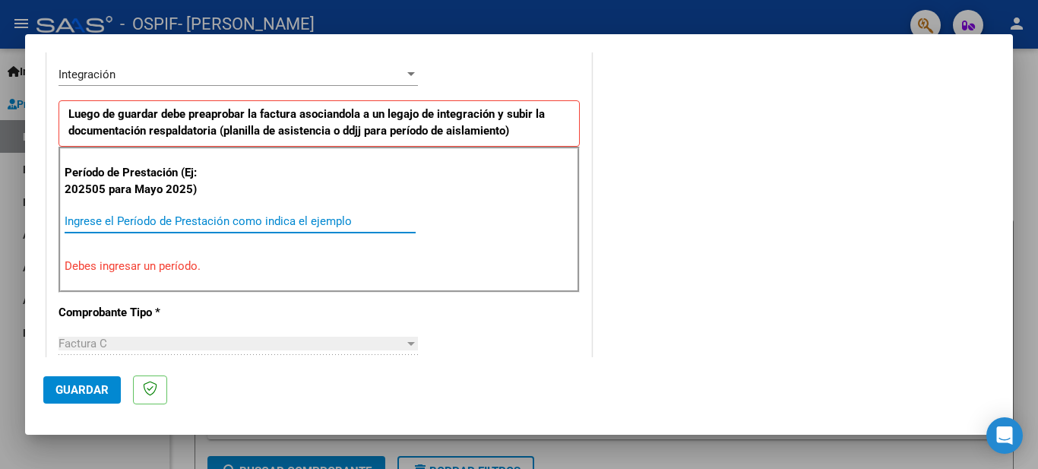
click at [245, 217] on input "Ingrese el Período de Prestación como indica el ejemplo" at bounding box center [240, 221] width 351 height 14
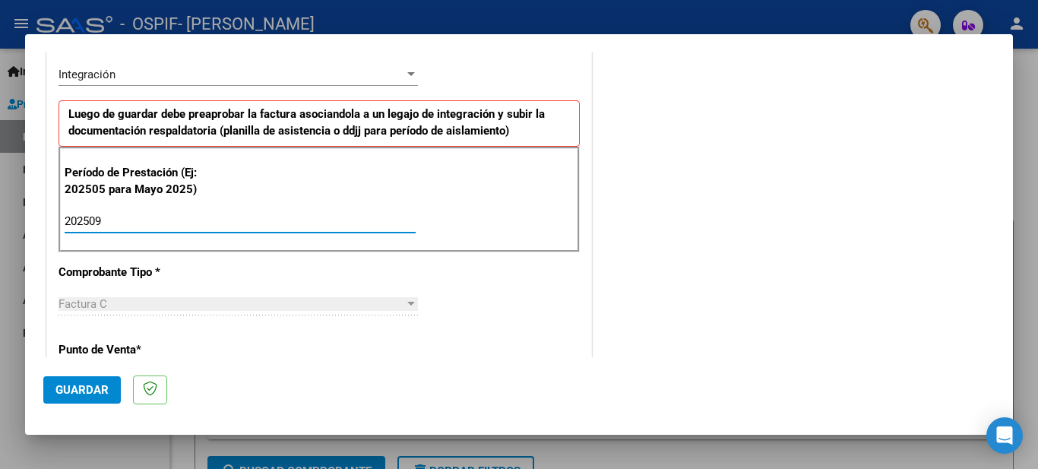
type input "202509"
click at [100, 393] on span "Guardar" at bounding box center [81, 390] width 53 height 14
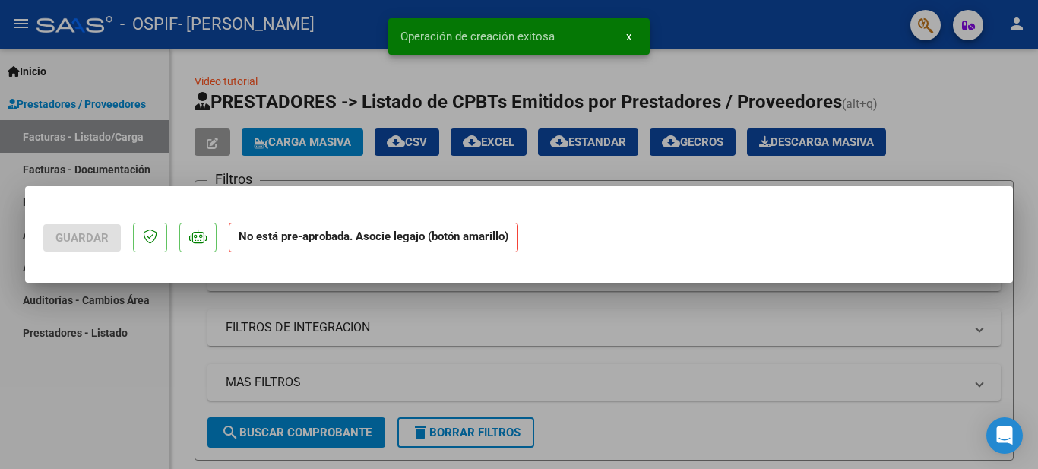
scroll to position [0, 0]
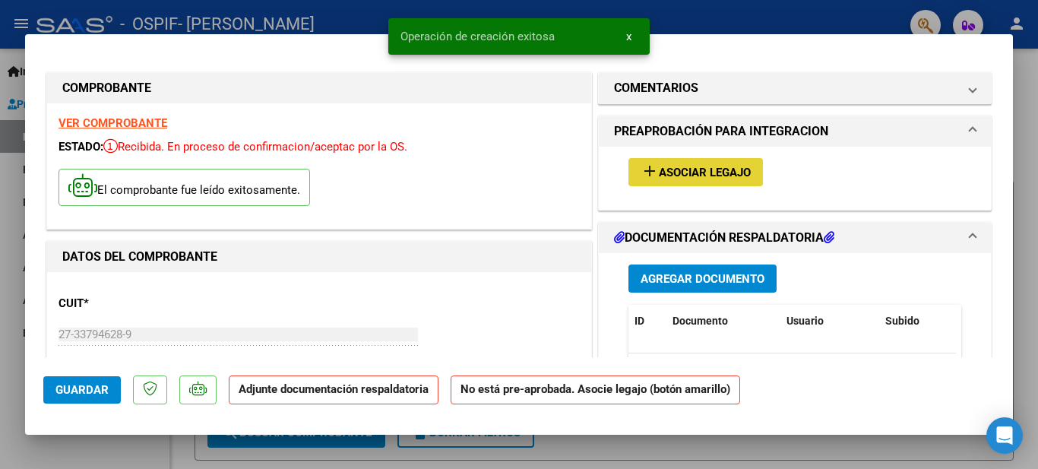
click at [706, 174] on span "Asociar Legajo" at bounding box center [705, 173] width 92 height 14
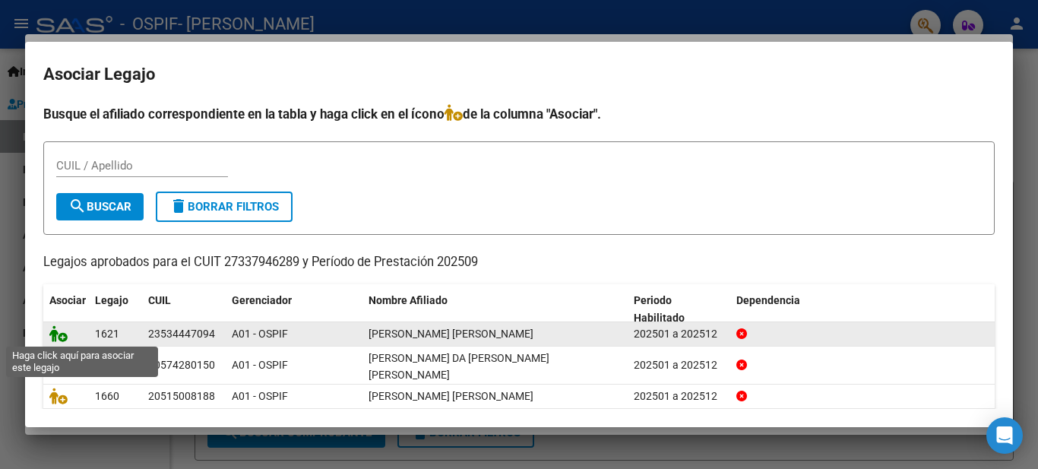
click at [59, 336] on icon at bounding box center [58, 333] width 18 height 17
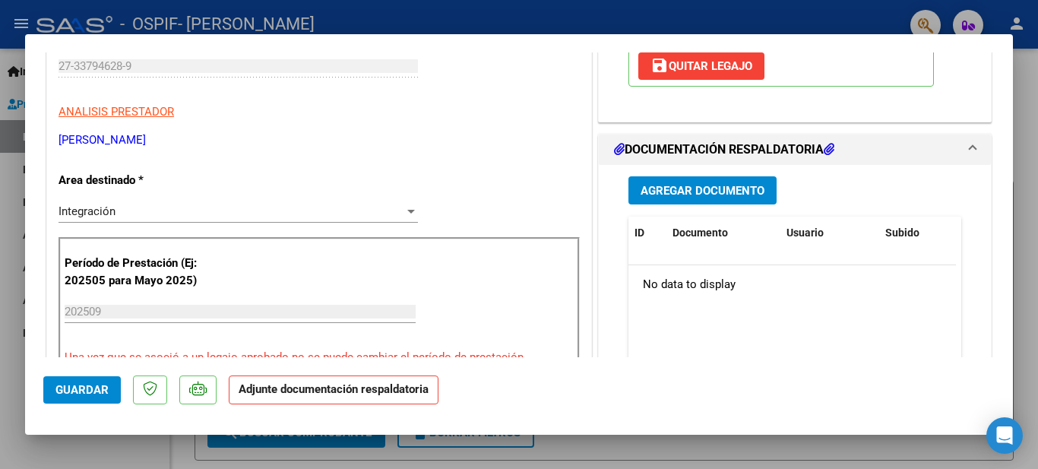
scroll to position [283, 0]
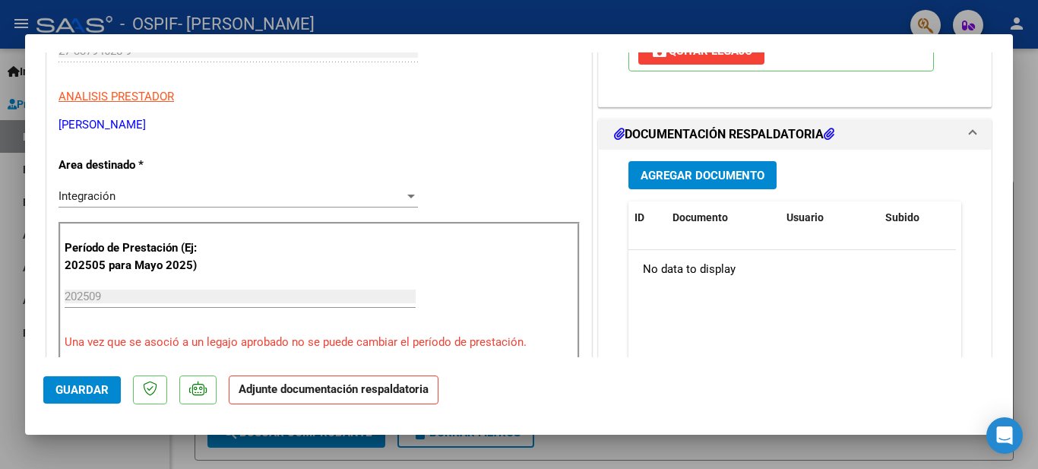
click at [717, 172] on span "Agregar Documento" at bounding box center [702, 176] width 124 height 14
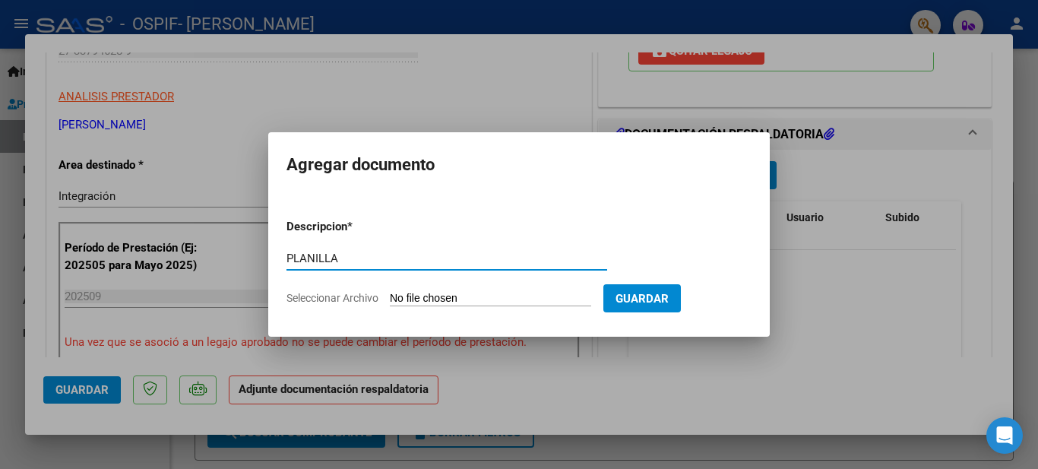
type input "PLANILLA"
click at [437, 300] on input "Seleccionar Archivo" at bounding box center [490, 299] width 201 height 14
type input "C:\fakepath\20251007_232912.jpg"
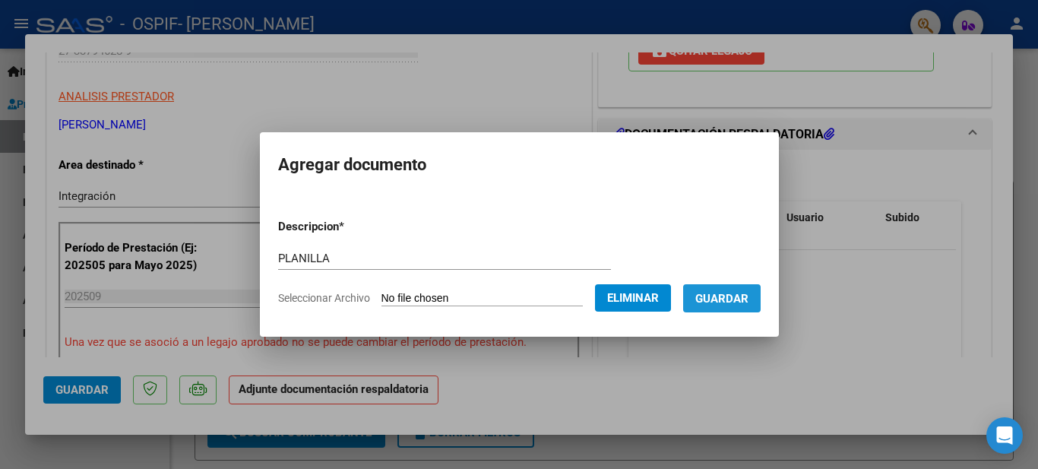
click at [743, 300] on span "Guardar" at bounding box center [721, 299] width 53 height 14
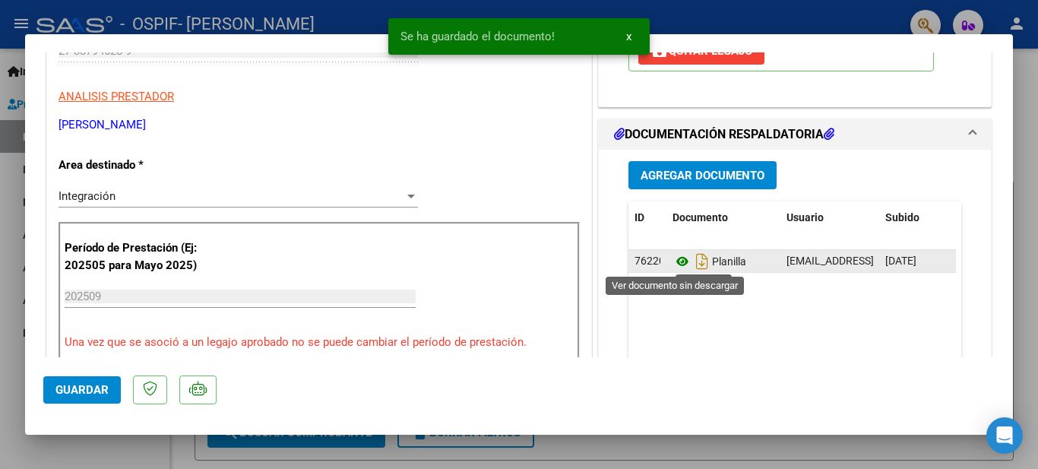
click at [672, 262] on icon at bounding box center [682, 261] width 20 height 18
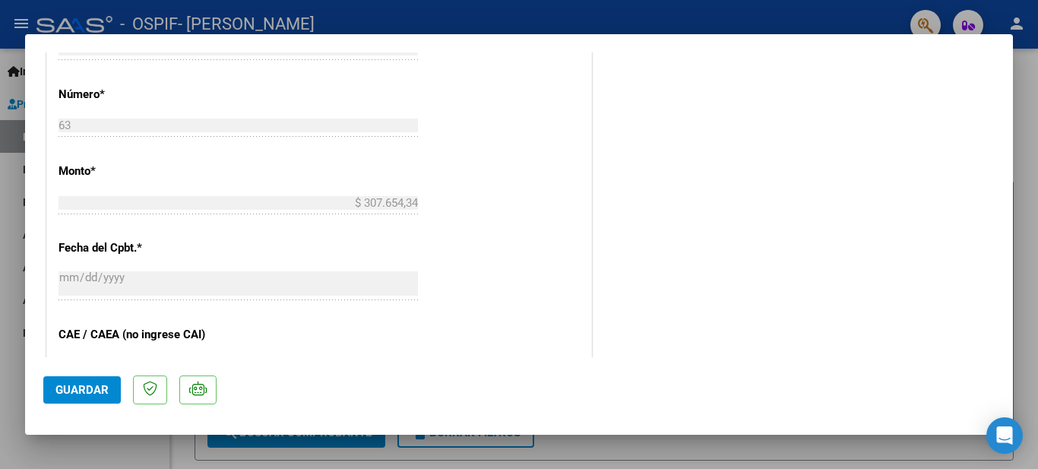
scroll to position [1055, 0]
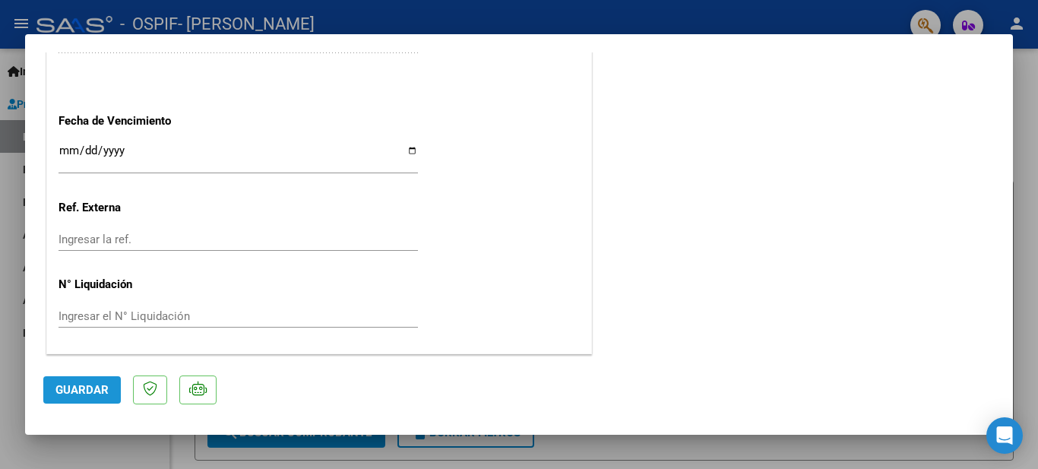
click at [89, 390] on span "Guardar" at bounding box center [81, 390] width 53 height 14
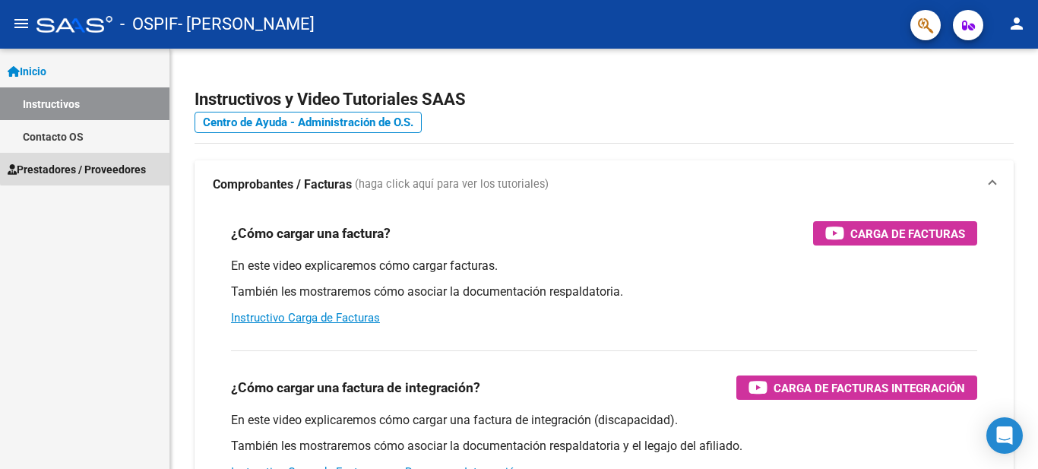
click at [86, 164] on span "Prestadores / Proveedores" at bounding box center [77, 169] width 138 height 17
click at [159, 170] on link "Prestadores / Proveedores" at bounding box center [84, 169] width 169 height 33
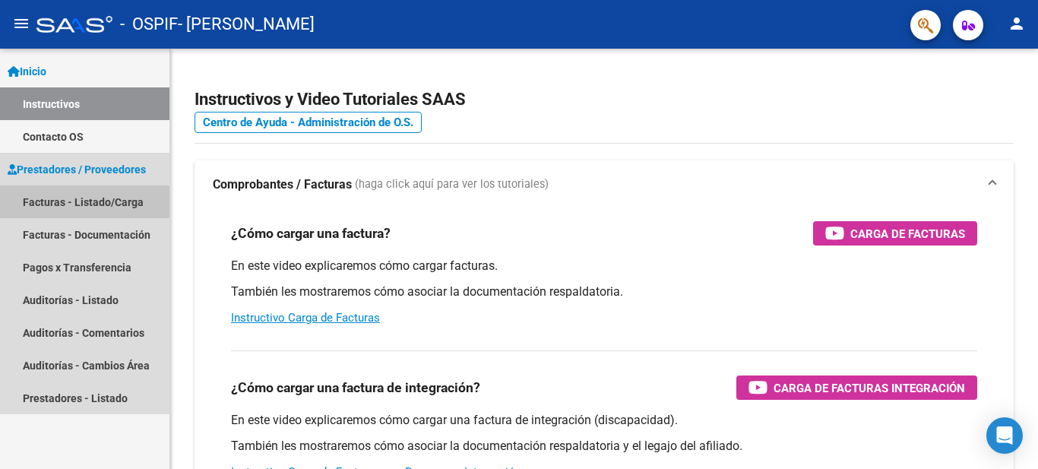
click at [131, 206] on link "Facturas - Listado/Carga" at bounding box center [84, 201] width 169 height 33
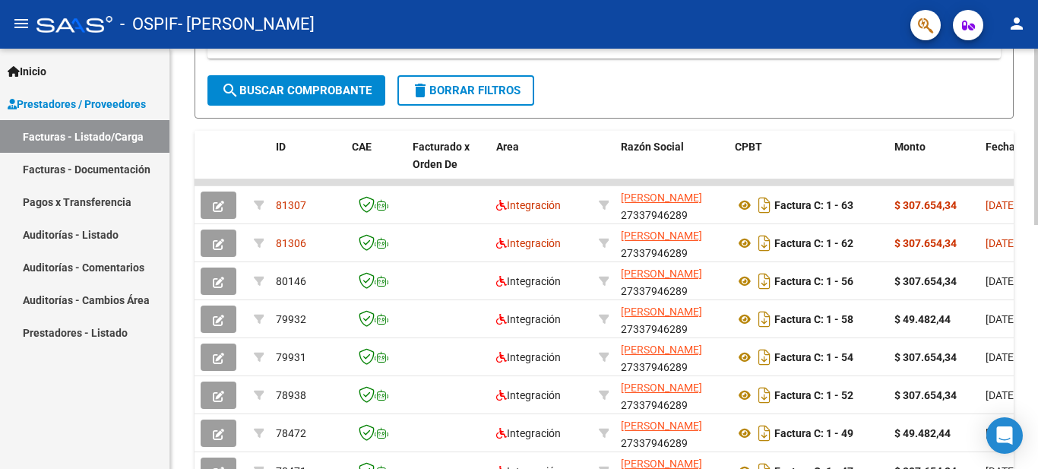
scroll to position [384, 0]
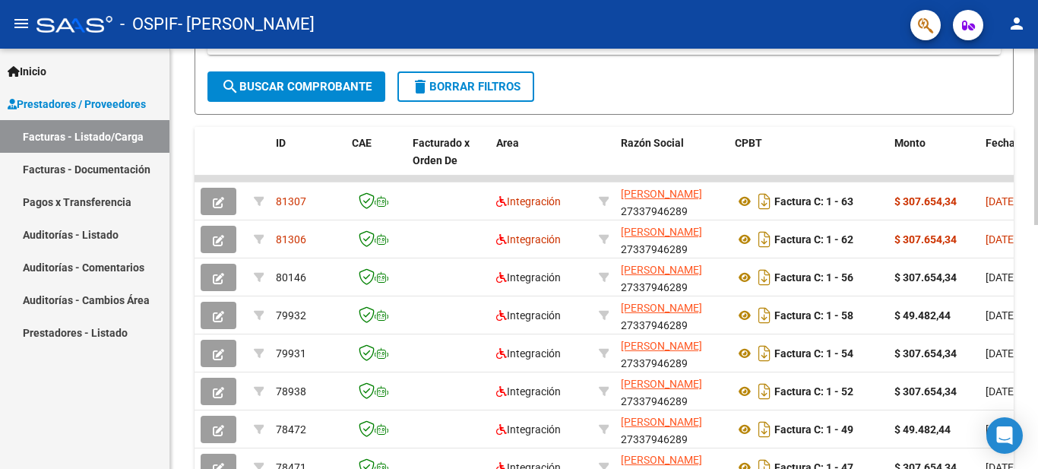
click at [1037, 339] on div at bounding box center [1036, 301] width 4 height 176
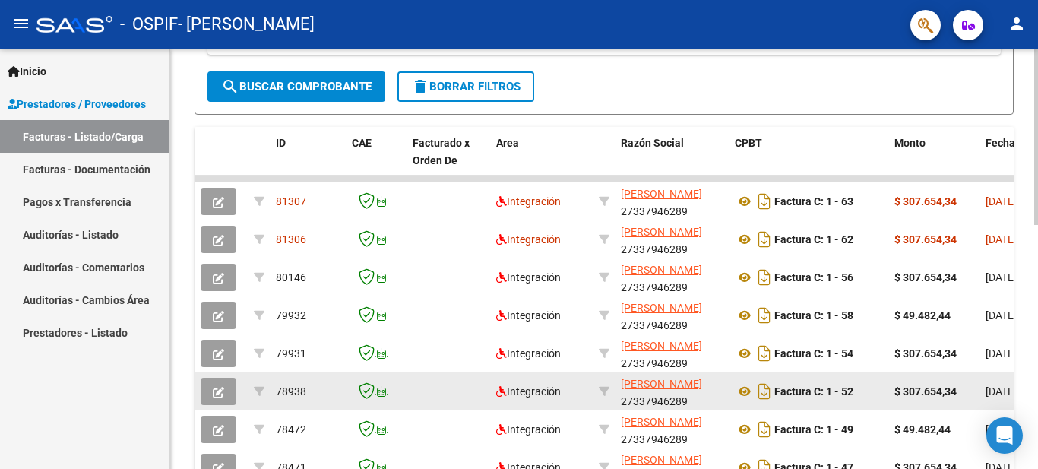
click at [702, 393] on app-link-go-to "[PERSON_NAME]" at bounding box center [661, 383] width 81 height 17
click at [716, 395] on div "MORENO GABRIELA GISELE 27337946289" at bounding box center [672, 390] width 102 height 32
click at [212, 398] on button "button" at bounding box center [219, 391] width 36 height 27
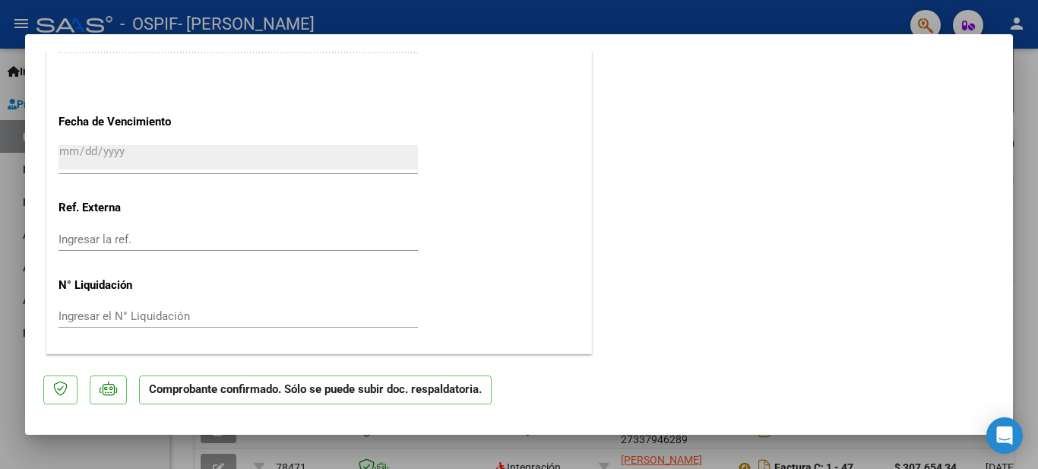
scroll to position [1096, 0]
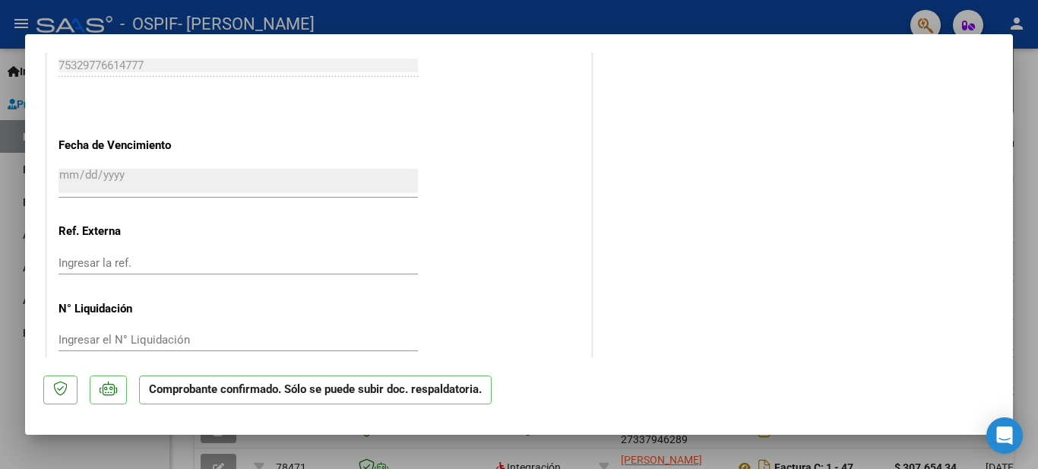
click at [1028, 254] on div at bounding box center [519, 234] width 1038 height 469
type input "$ 0,00"
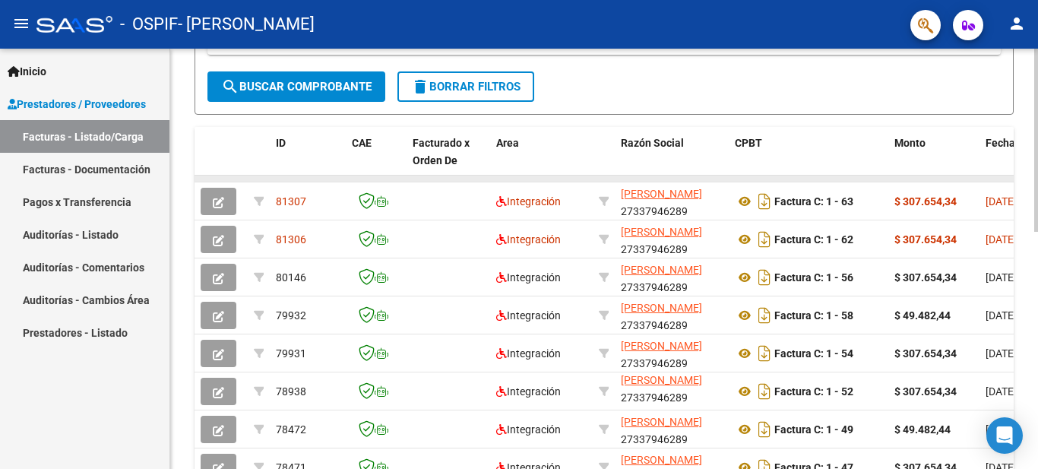
scroll to position [384, 0]
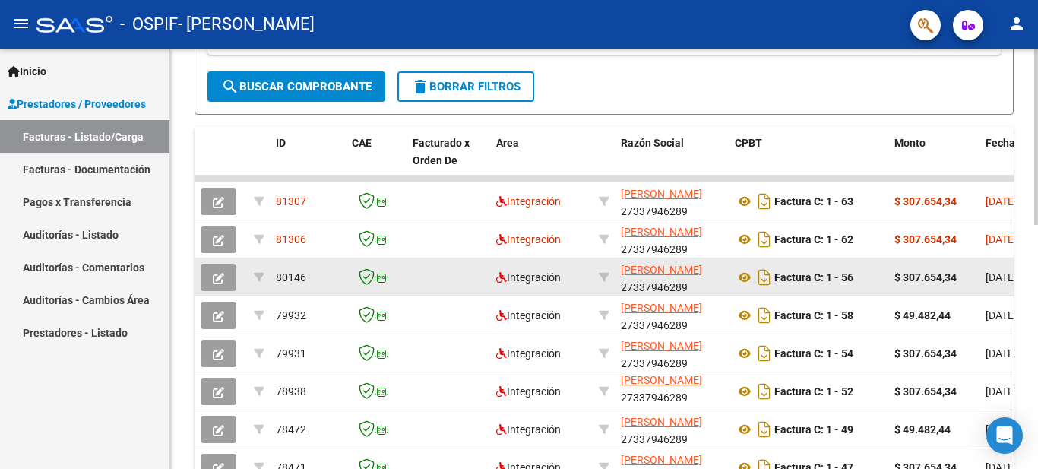
click at [726, 280] on datatable-body-cell "MORENO GABRIELA GISELE 27337946289" at bounding box center [672, 276] width 114 height 37
click at [211, 280] on button "button" at bounding box center [219, 277] width 36 height 27
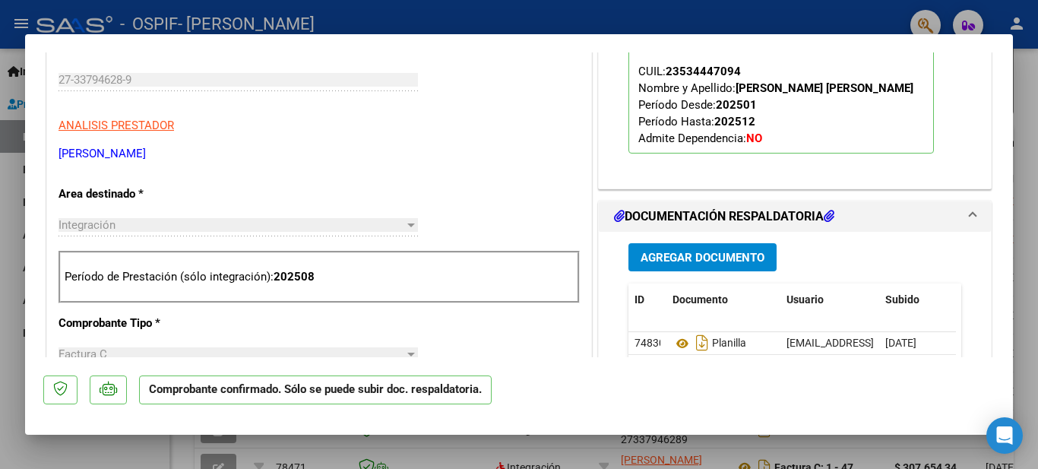
scroll to position [0, 0]
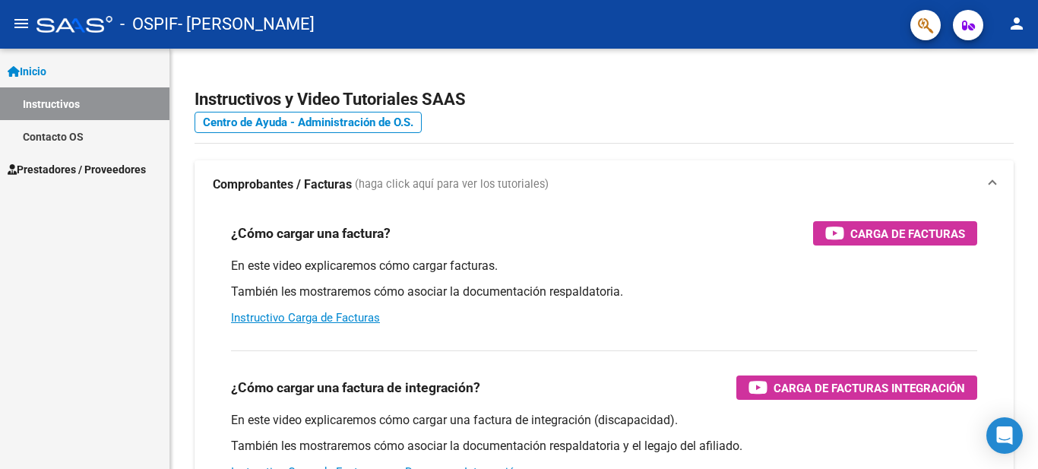
click at [81, 172] on span "Prestadores / Proveedores" at bounding box center [77, 169] width 138 height 17
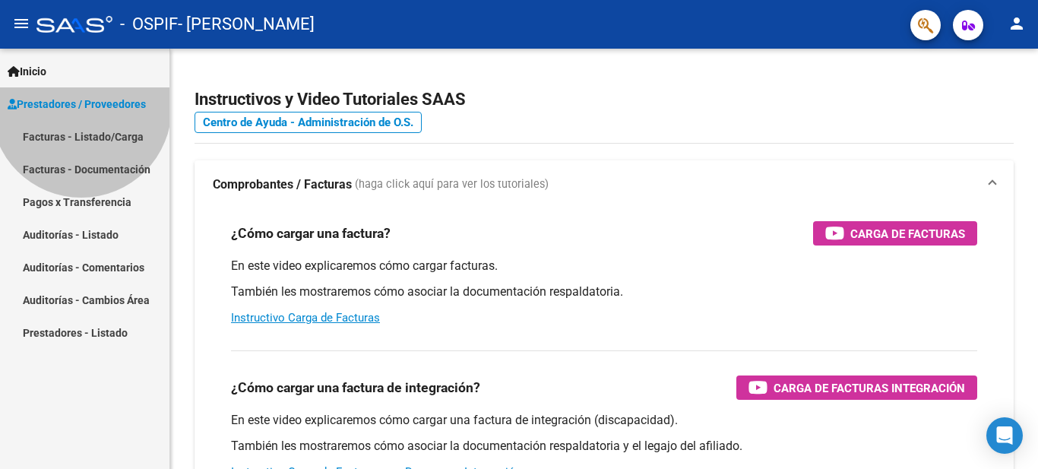
click at [81, 112] on span "Prestadores / Proveedores" at bounding box center [77, 104] width 138 height 17
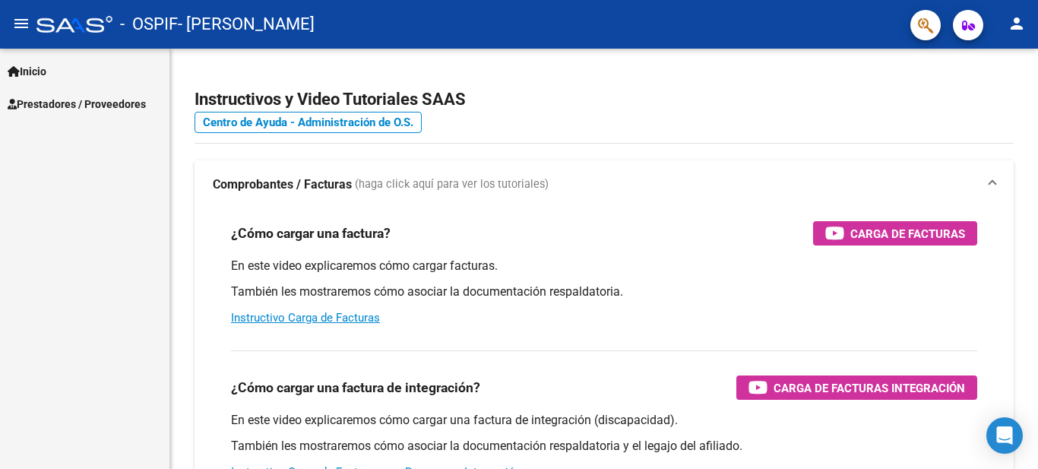
click at [96, 98] on span "Prestadores / Proveedores" at bounding box center [77, 104] width 138 height 17
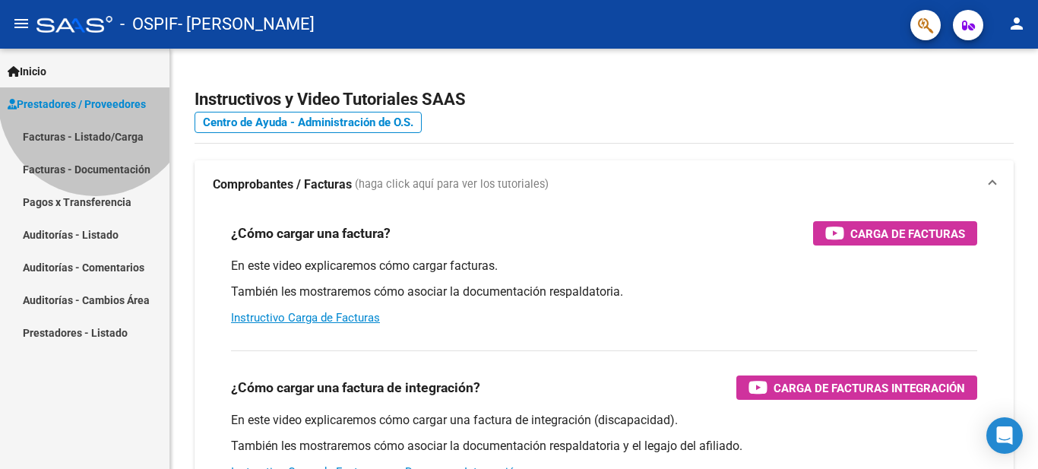
click at [96, 98] on span "Prestadores / Proveedores" at bounding box center [77, 104] width 138 height 17
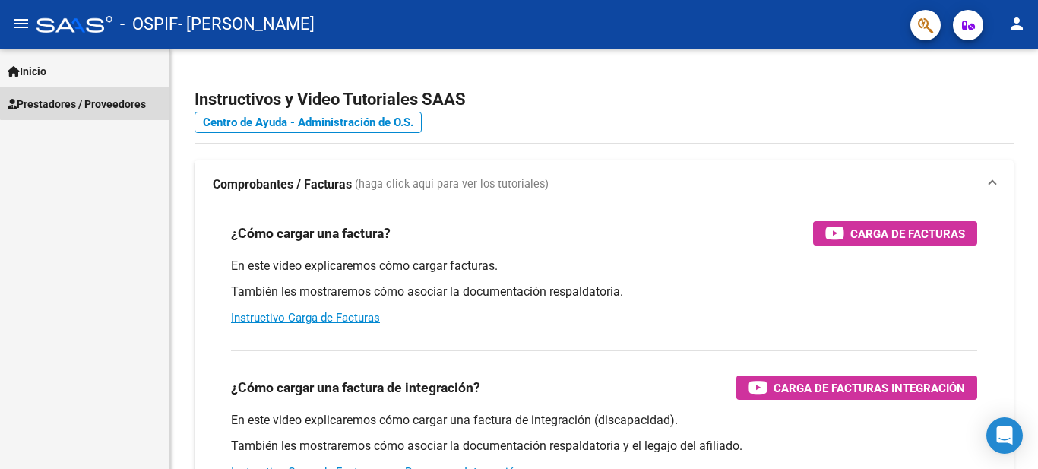
click at [96, 98] on span "Prestadores / Proveedores" at bounding box center [77, 104] width 138 height 17
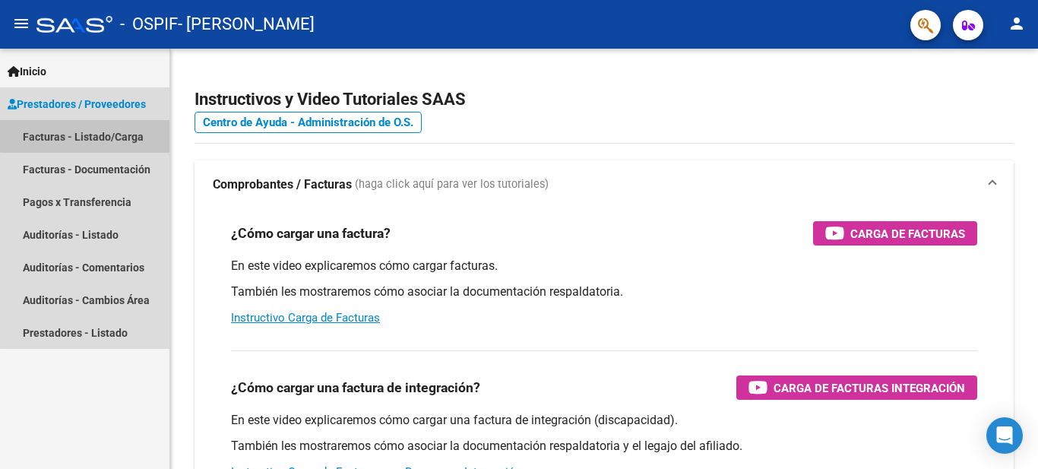
click at [96, 127] on link "Facturas - Listado/Carga" at bounding box center [84, 136] width 169 height 33
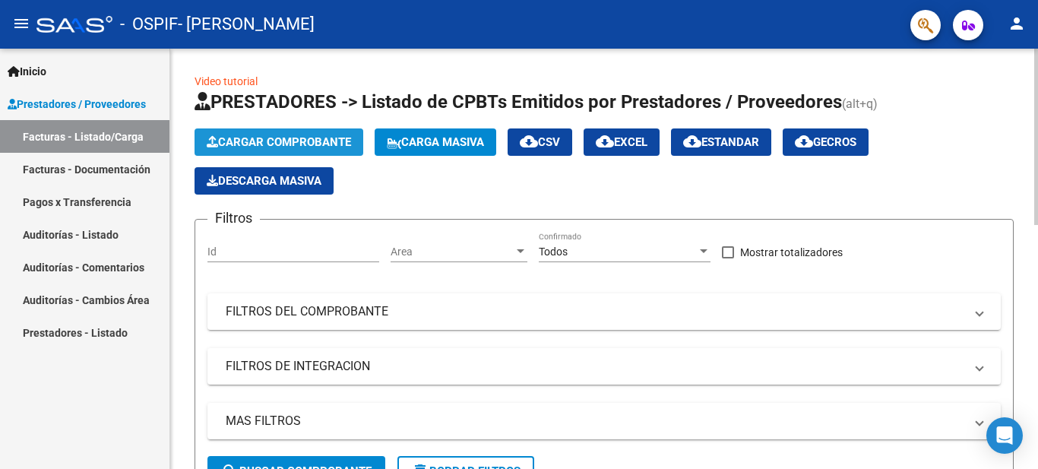
click at [262, 141] on span "Cargar Comprobante" at bounding box center [279, 142] width 144 height 14
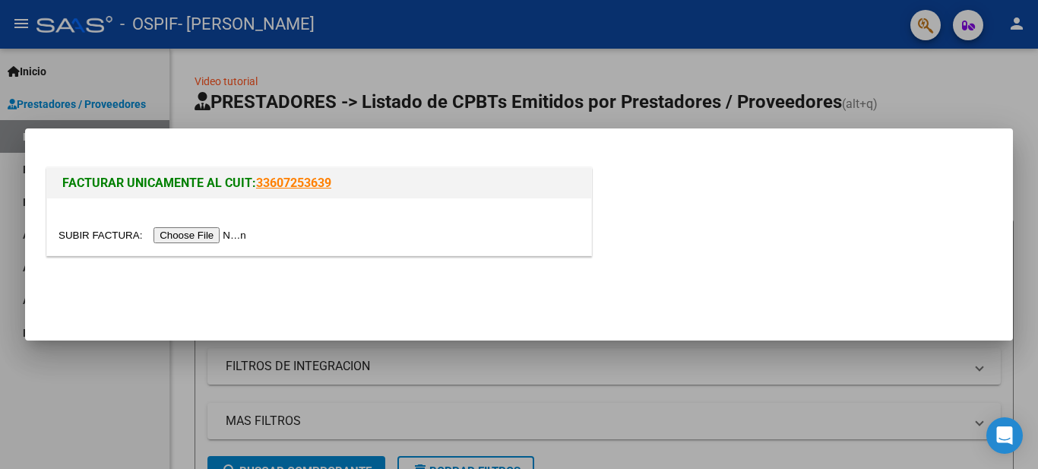
click at [216, 233] on input "file" at bounding box center [154, 235] width 192 height 16
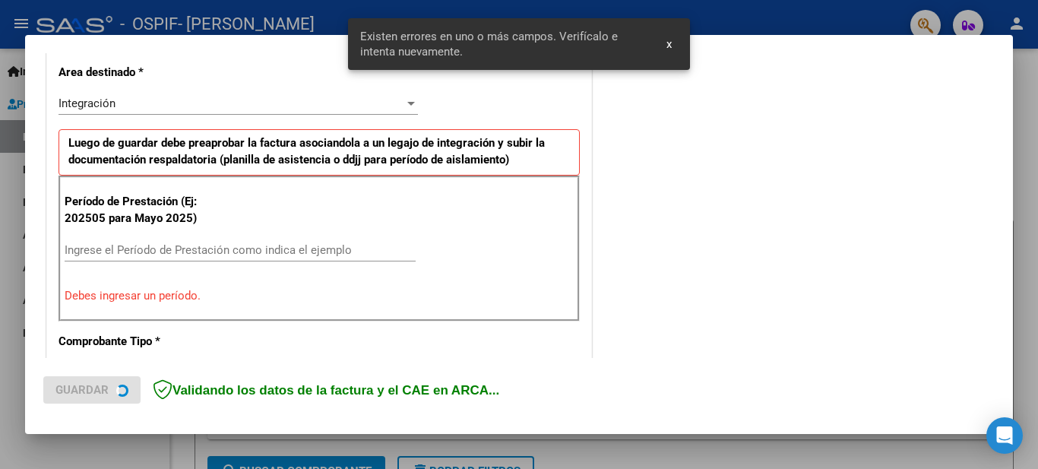
scroll to position [376, 0]
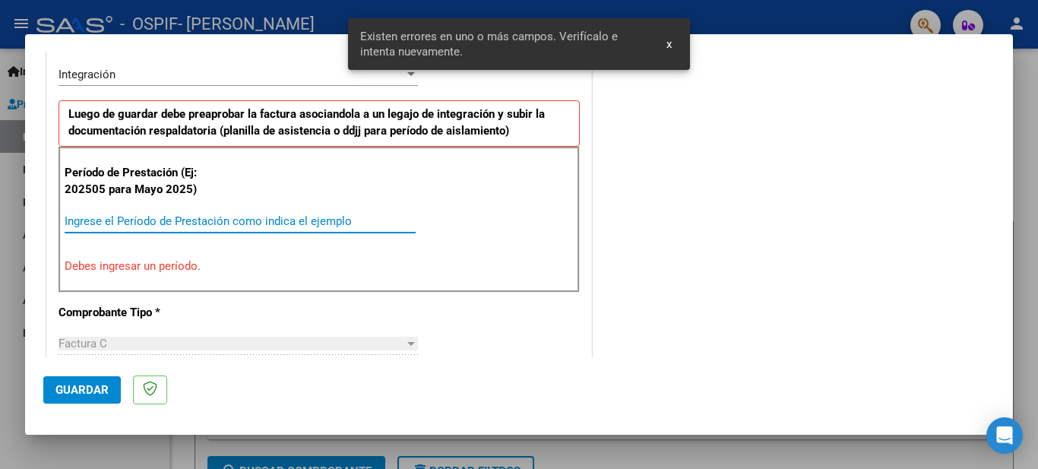
click at [98, 218] on input "Ingrese el Período de Prestación como indica el ejemplo" at bounding box center [240, 221] width 351 height 14
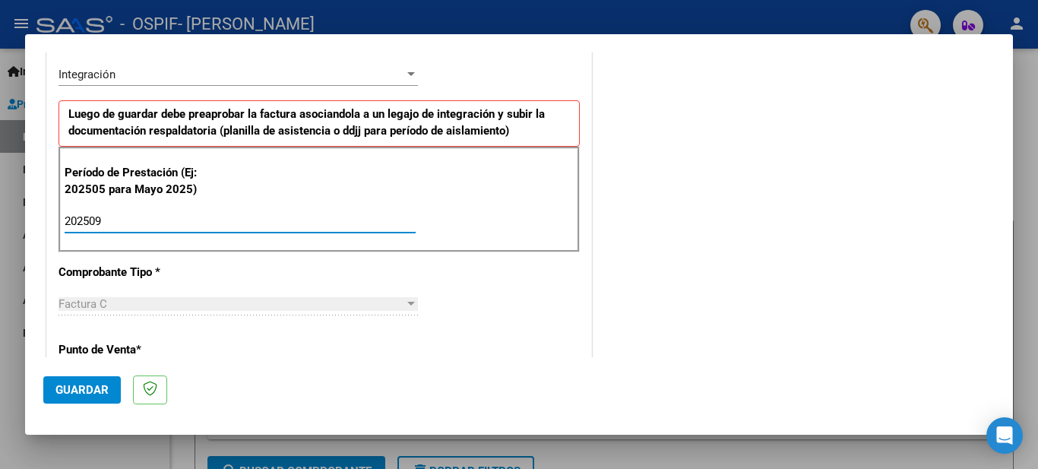
type input "202509"
click at [407, 74] on div at bounding box center [411, 74] width 8 height 4
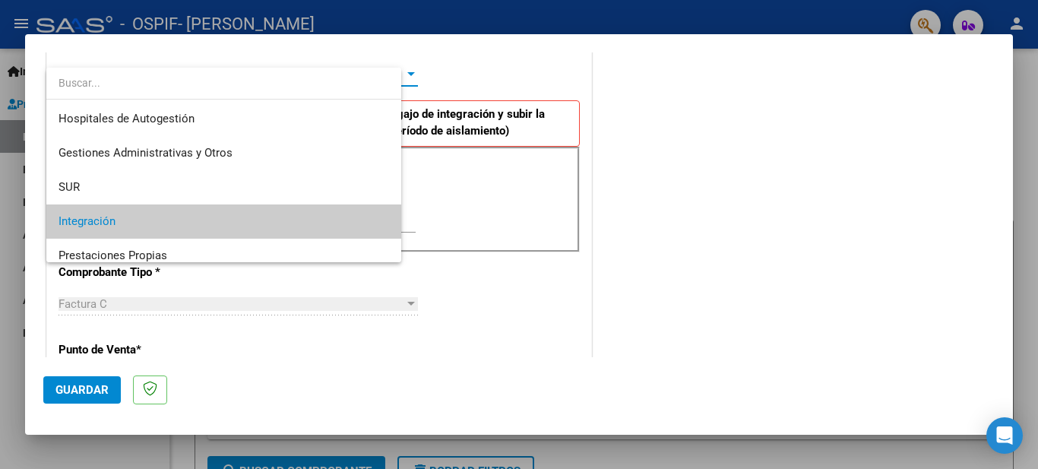
scroll to position [79, 0]
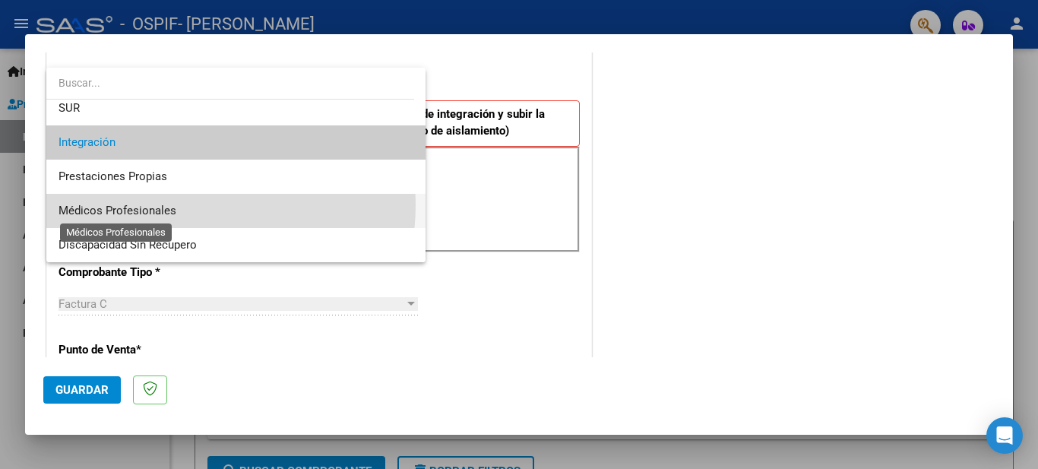
click at [172, 204] on span "Médicos Profesionales" at bounding box center [117, 211] width 118 height 14
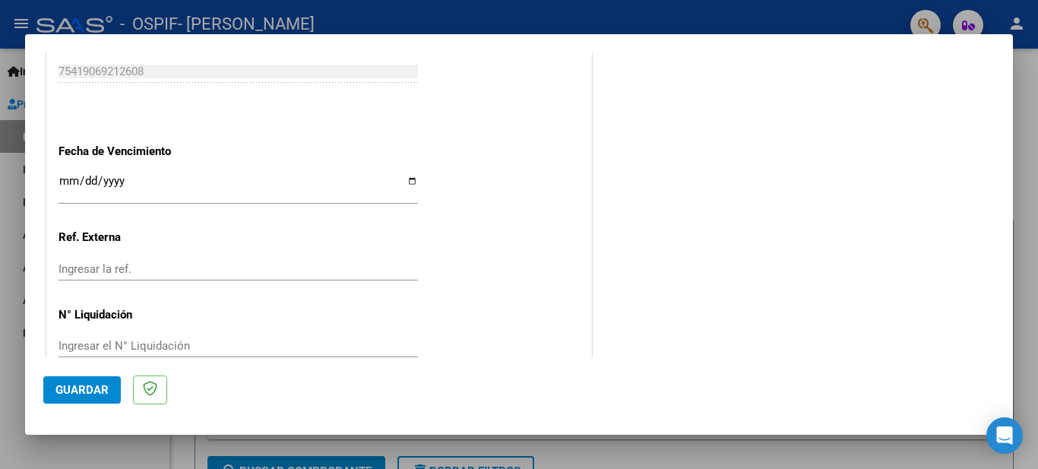
scroll to position [880, 0]
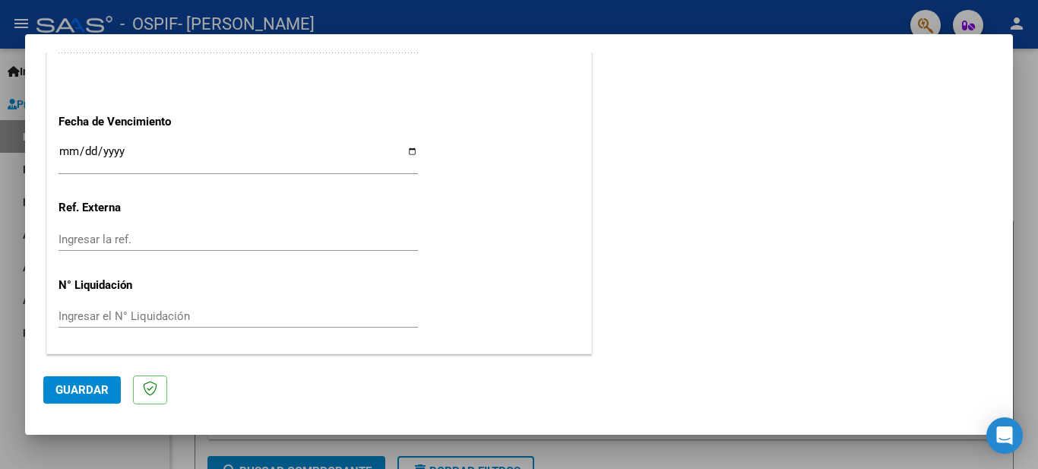
click at [86, 400] on button "Guardar" at bounding box center [81, 389] width 77 height 27
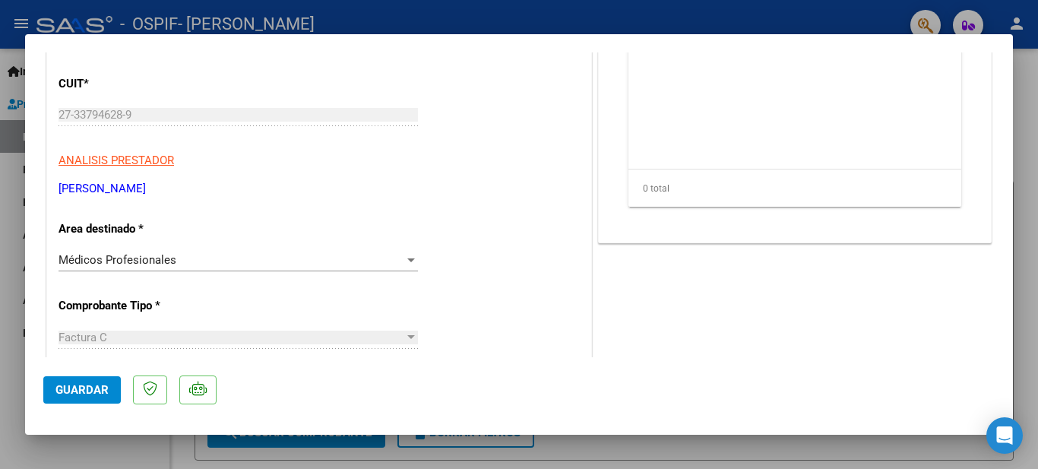
scroll to position [236, 0]
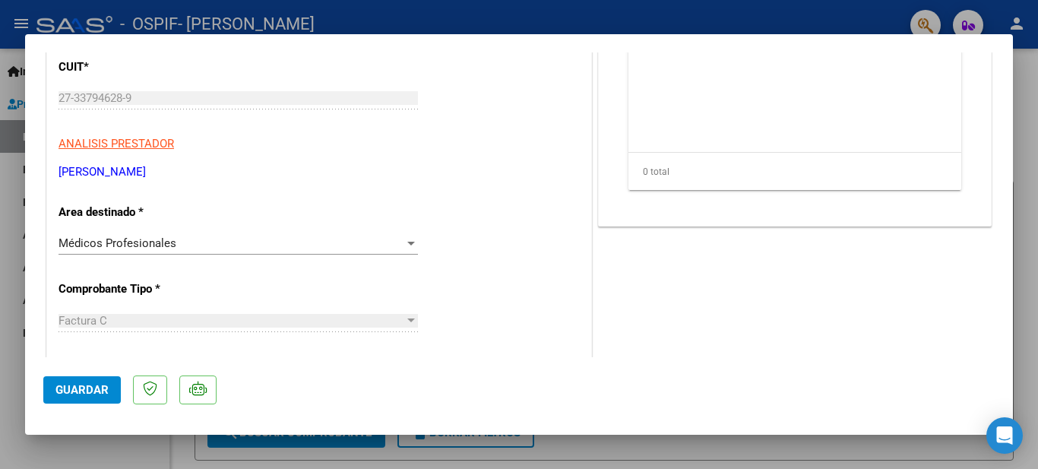
click at [407, 243] on div at bounding box center [411, 244] width 8 height 4
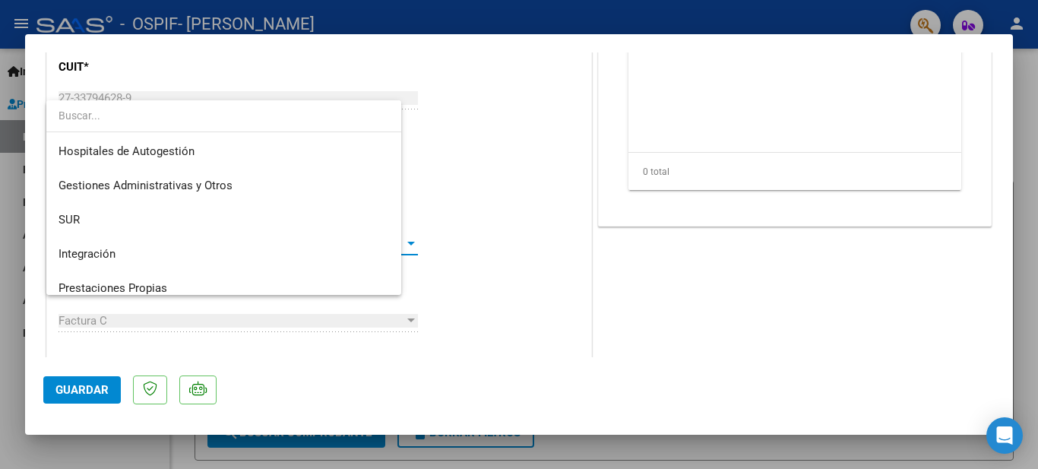
scroll to position [79, 0]
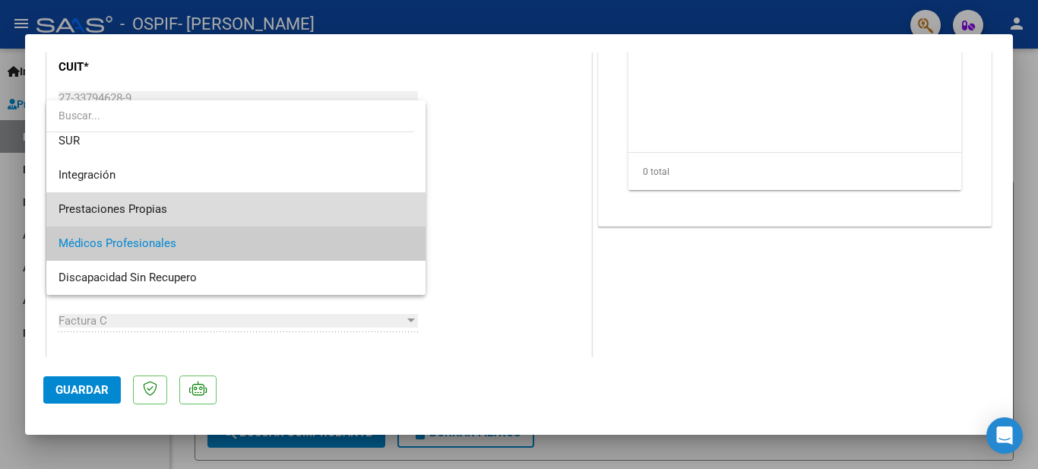
click at [240, 209] on span "Prestaciones Propias" at bounding box center [235, 209] width 355 height 34
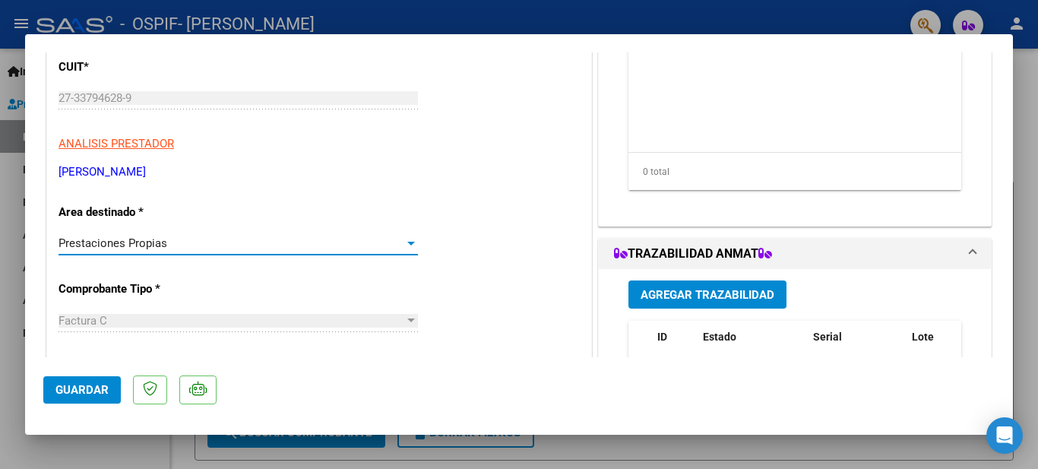
click at [404, 245] on div at bounding box center [411, 243] width 14 height 12
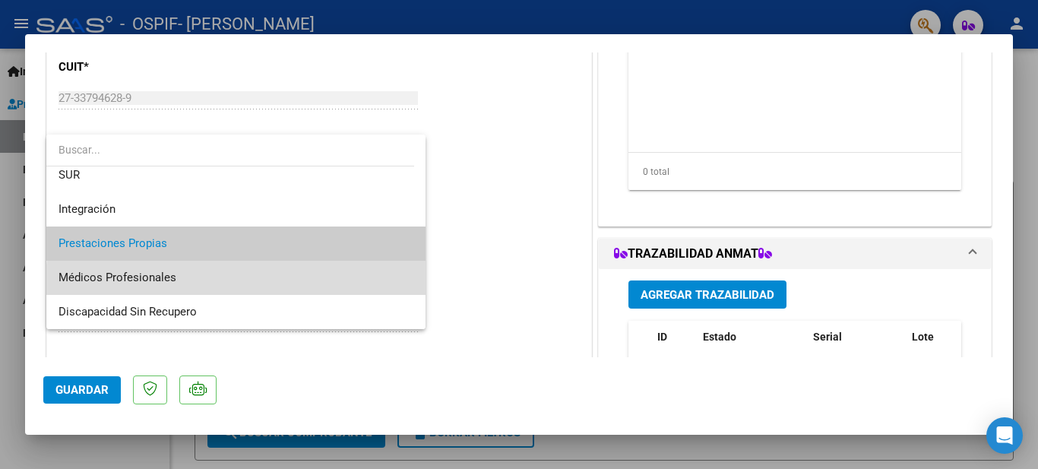
click at [245, 282] on span "Médicos Profesionales" at bounding box center [235, 278] width 355 height 34
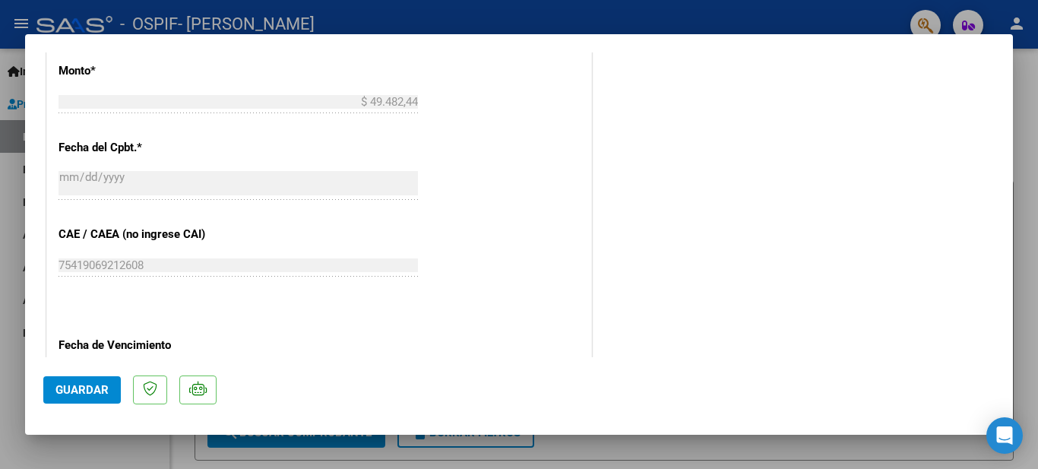
scroll to position [0, 0]
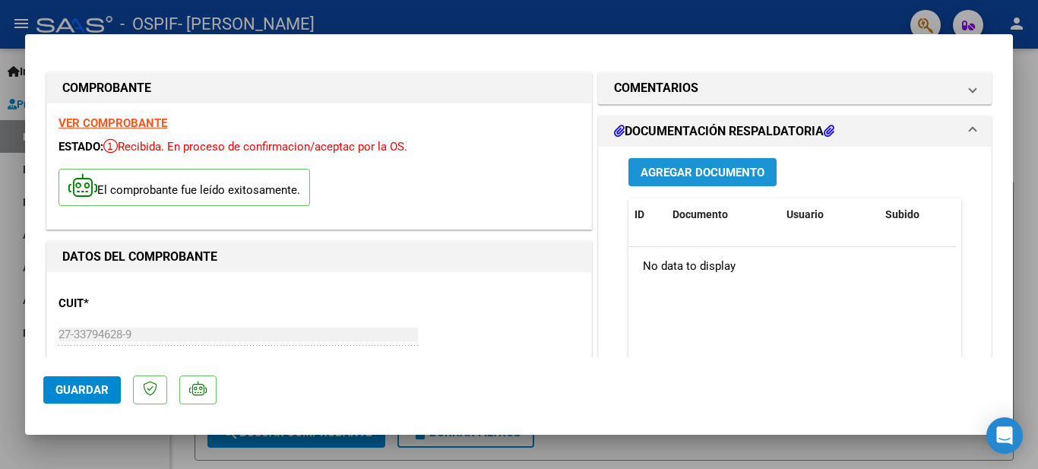
click at [711, 169] on span "Agregar Documento" at bounding box center [702, 173] width 124 height 14
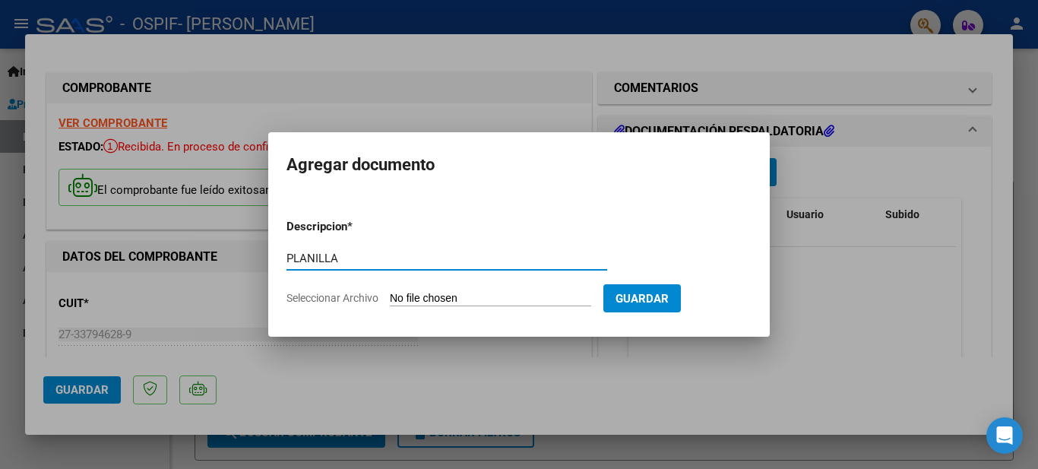
type input "PLANILLA"
click at [668, 288] on button "Guardar" at bounding box center [641, 298] width 77 height 28
click at [536, 292] on input "Seleccionar Archivo" at bounding box center [490, 299] width 201 height 14
type input "C:\fakepath\20251007_232814.jpg"
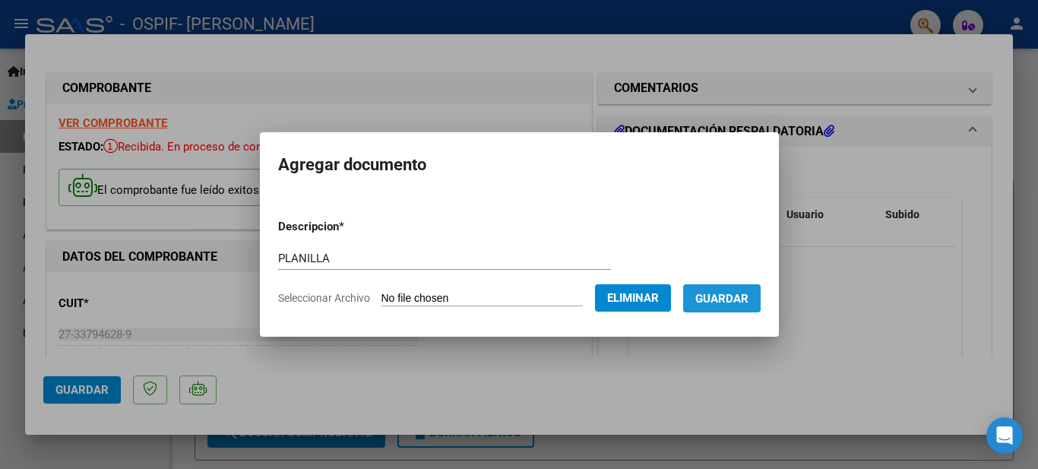
click at [735, 292] on span "Guardar" at bounding box center [721, 299] width 53 height 14
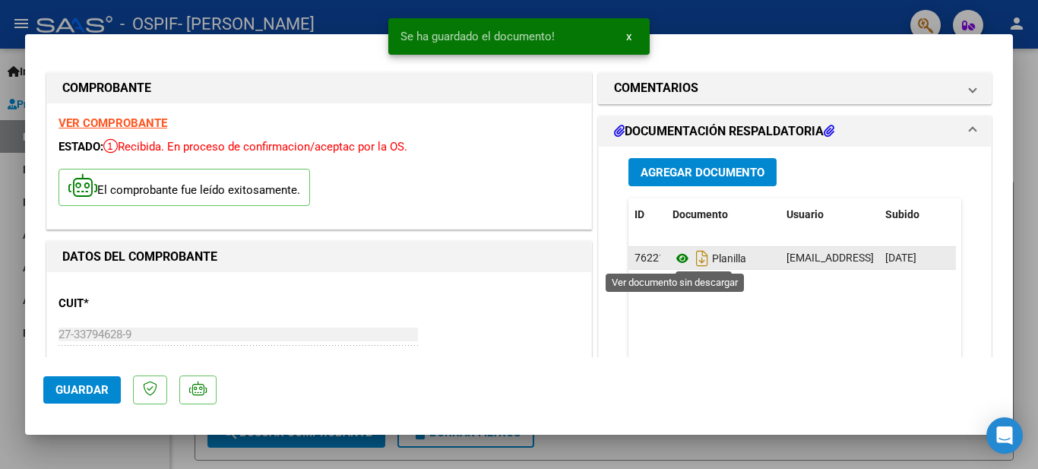
click at [672, 256] on icon at bounding box center [682, 258] width 20 height 18
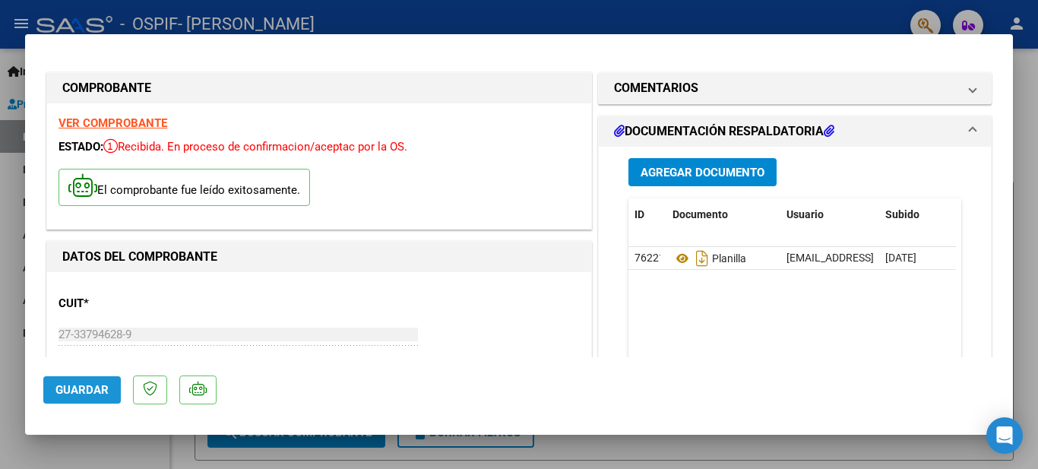
click at [79, 392] on span "Guardar" at bounding box center [81, 390] width 53 height 14
